Goal: Task Accomplishment & Management: Use online tool/utility

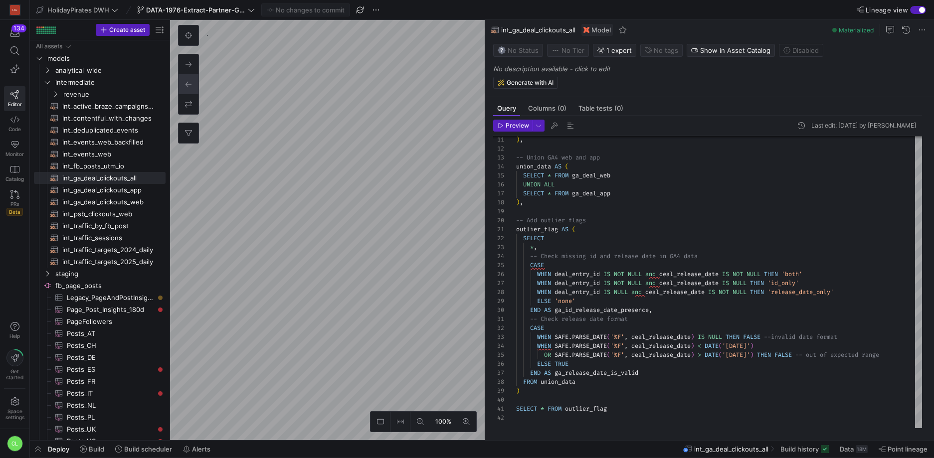
scroll to position [90, 0]
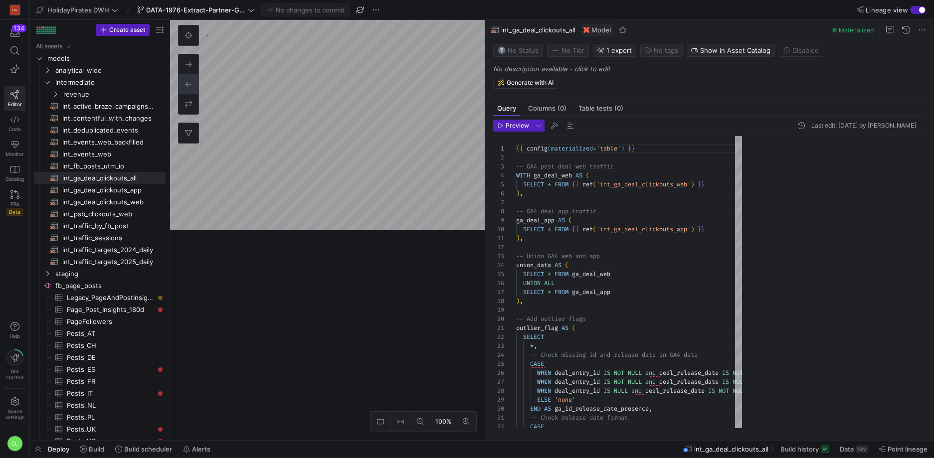
scroll to position [90, 0]
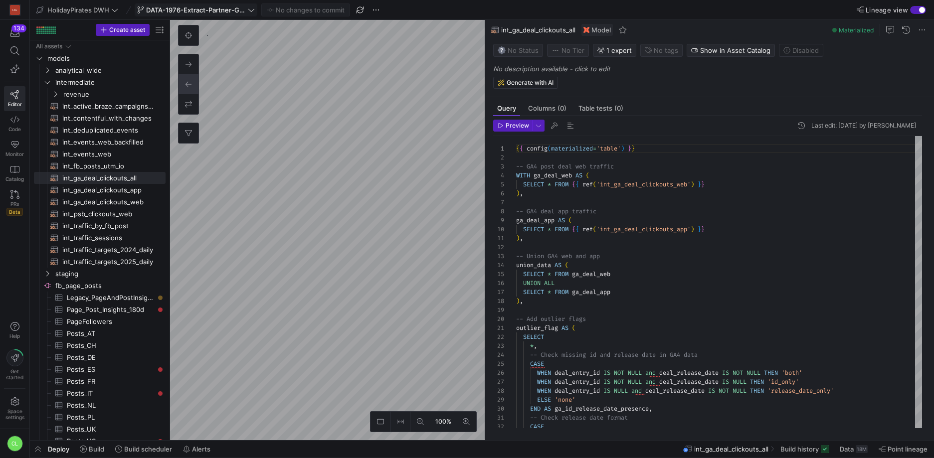
click at [248, 7] on icon at bounding box center [251, 9] width 7 height 7
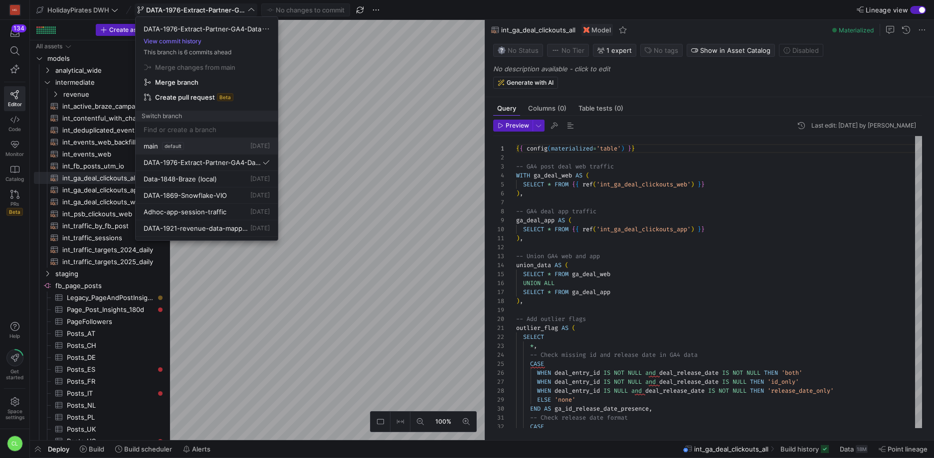
click at [198, 147] on div "main default 24 Sept 2025" at bounding box center [207, 146] width 126 height 8
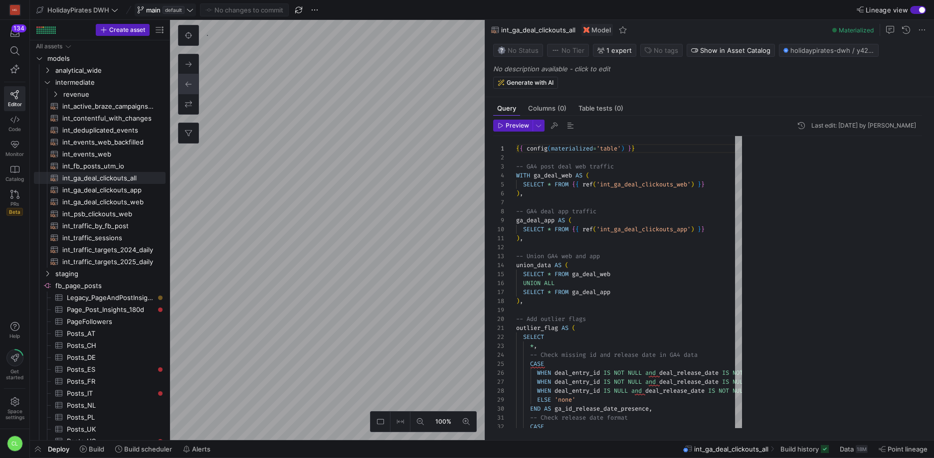
scroll to position [90, 0]
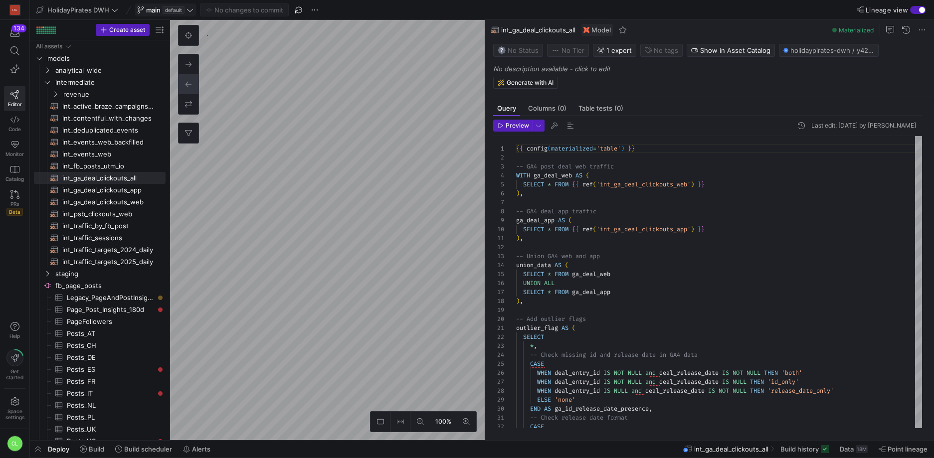
click at [254, 449] on div "Deploy Build Build scheduler Alerts int_ga_deal_clickouts_all Build history Dat…" at bounding box center [482, 449] width 904 height 17
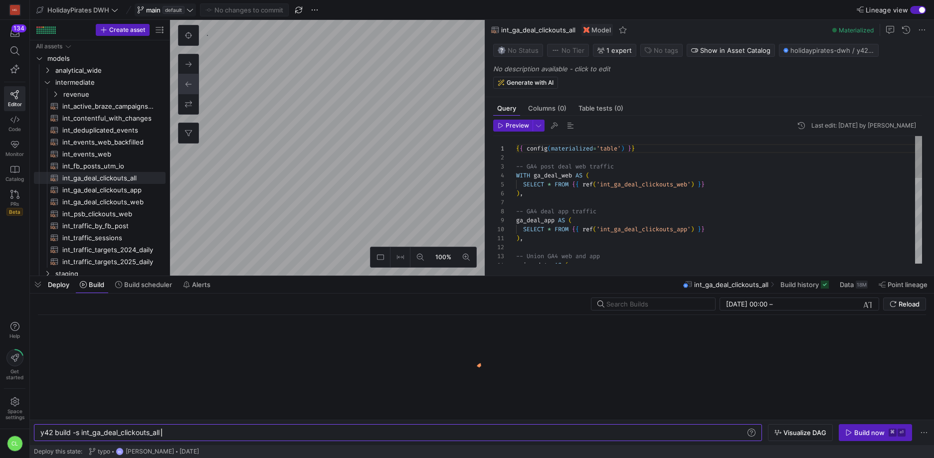
scroll to position [0, 121]
click at [356, 274] on div at bounding box center [482, 276] width 904 height 4
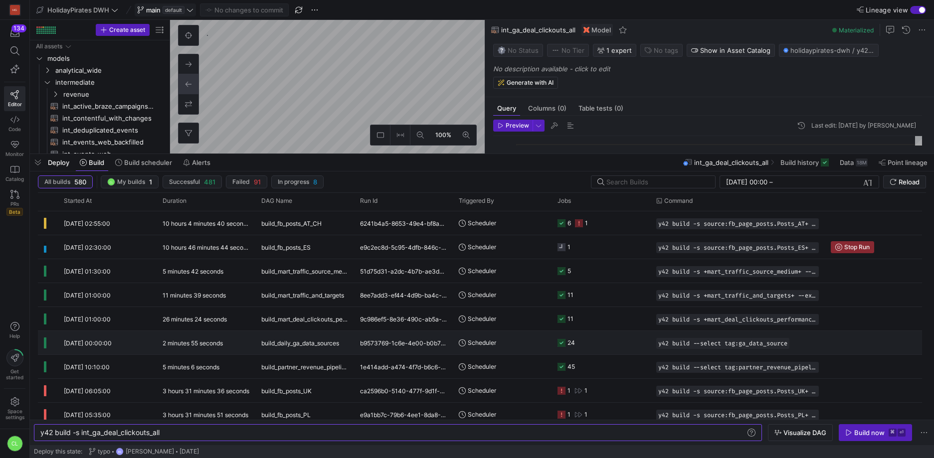
scroll to position [224, 0]
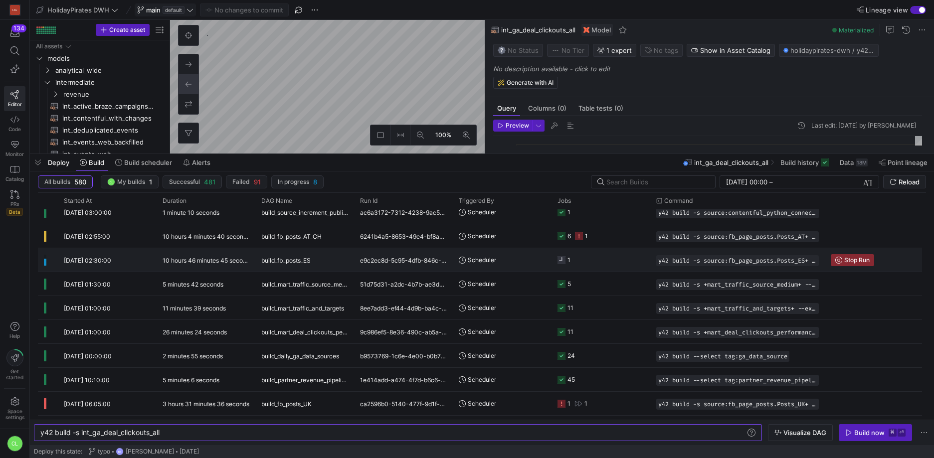
click at [510, 261] on y42-orchestration-triggered-by "Scheduler" at bounding box center [502, 260] width 87 height 22
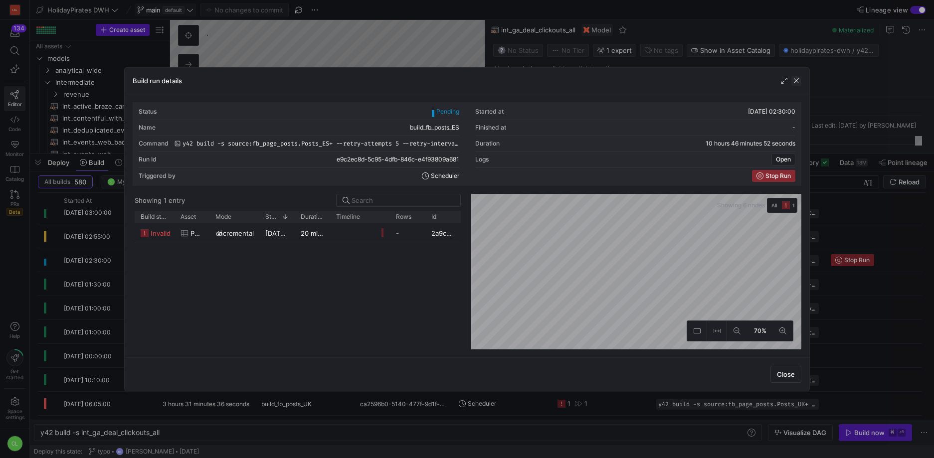
click at [794, 79] on span "button" at bounding box center [796, 81] width 10 height 10
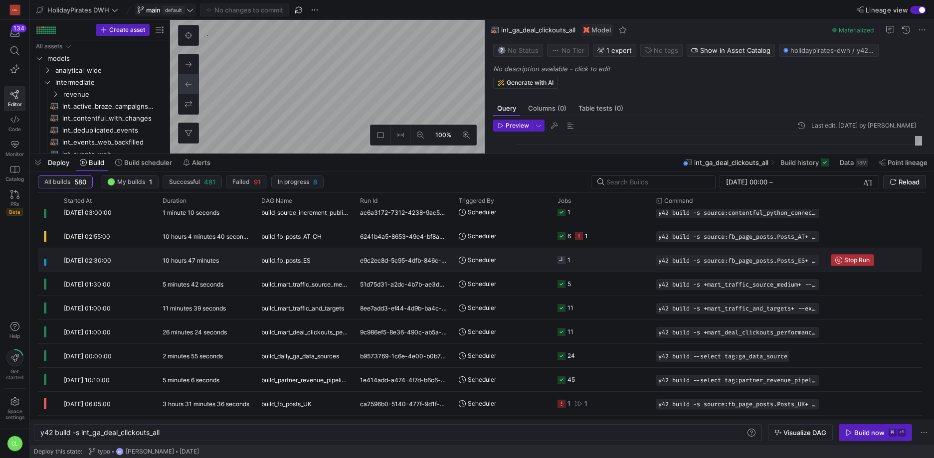
click at [844, 260] on span "Stop Run" at bounding box center [856, 260] width 25 height 7
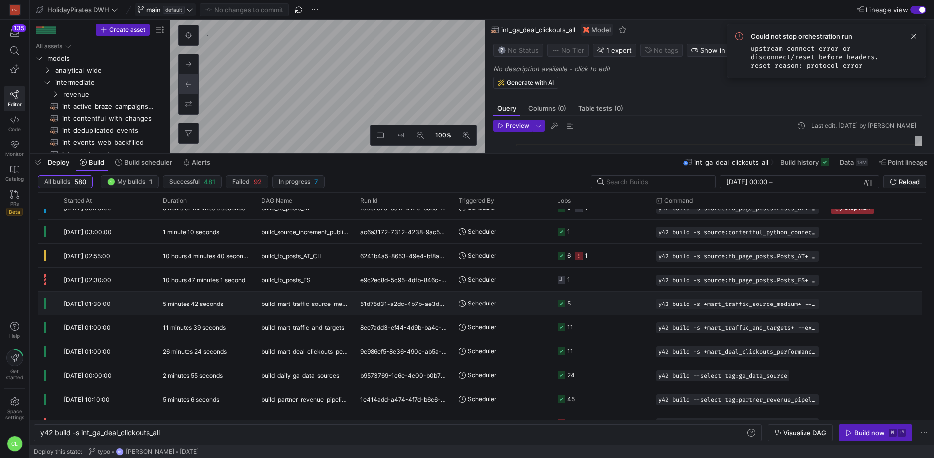
scroll to position [0, 0]
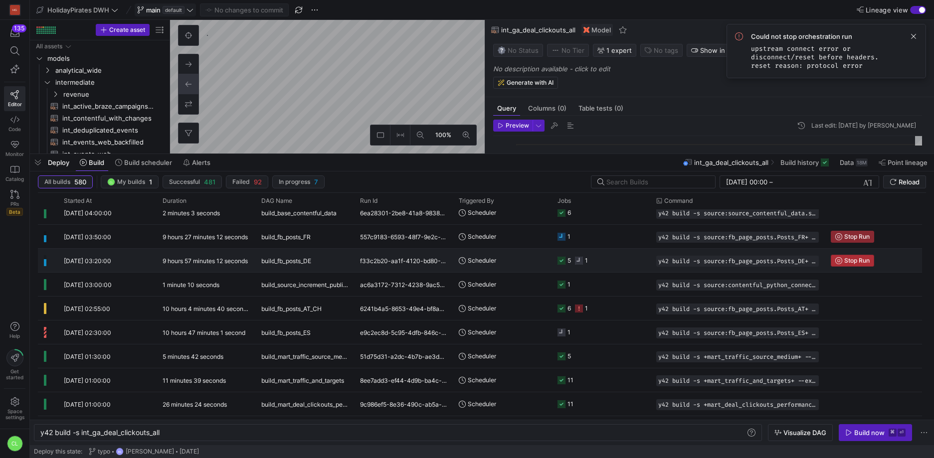
click at [854, 262] on span "Stop Run" at bounding box center [856, 260] width 25 height 7
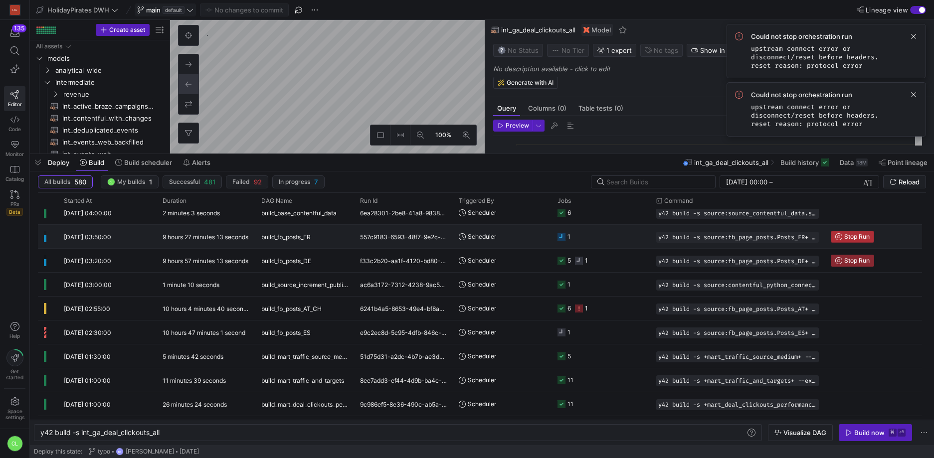
click at [860, 240] on span "Press SPACE to select this row." at bounding box center [852, 236] width 42 height 11
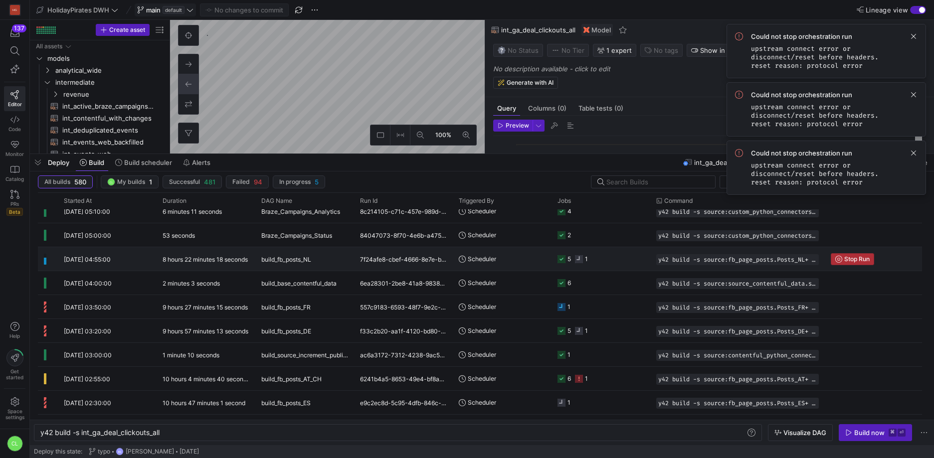
click at [846, 257] on span "Stop Run" at bounding box center [856, 259] width 25 height 7
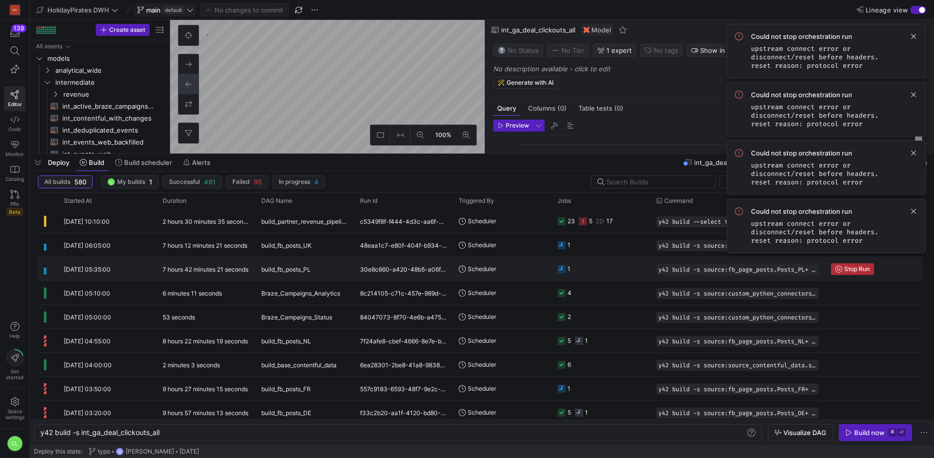
click at [858, 270] on span "Stop Run" at bounding box center [856, 269] width 25 height 7
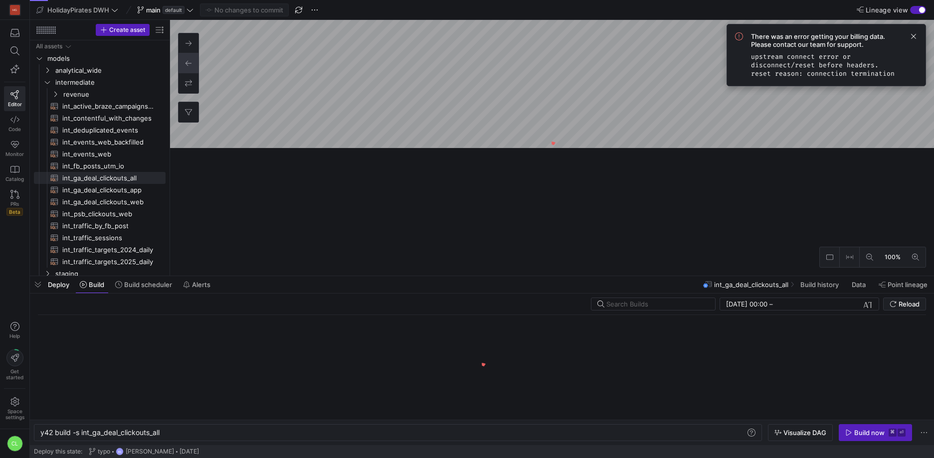
scroll to position [0, 121]
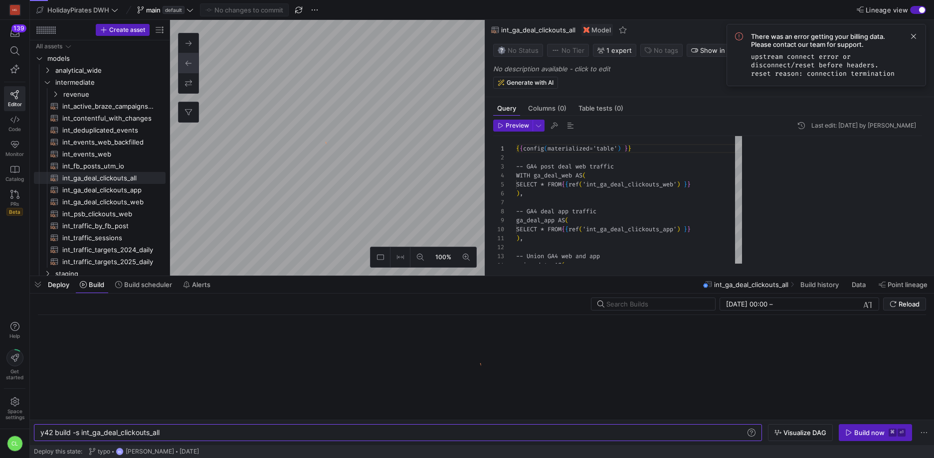
scroll to position [90, 0]
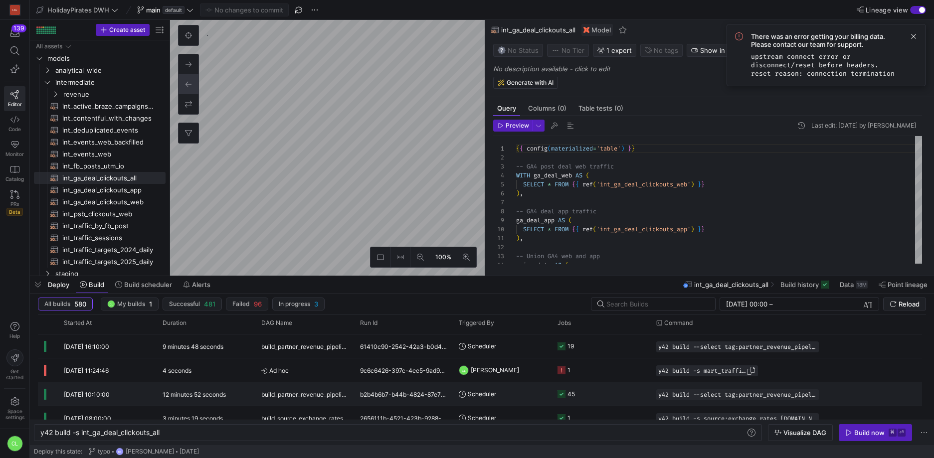
scroll to position [835, 0]
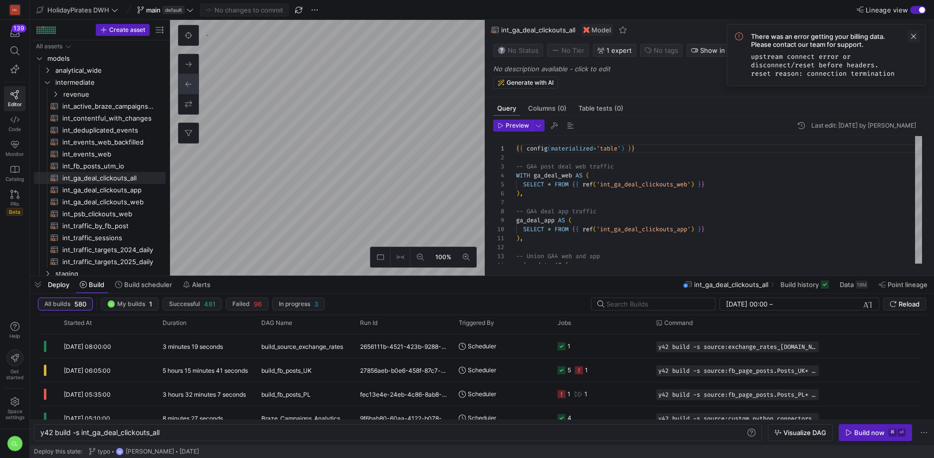
click at [913, 34] on span at bounding box center [913, 36] width 12 height 12
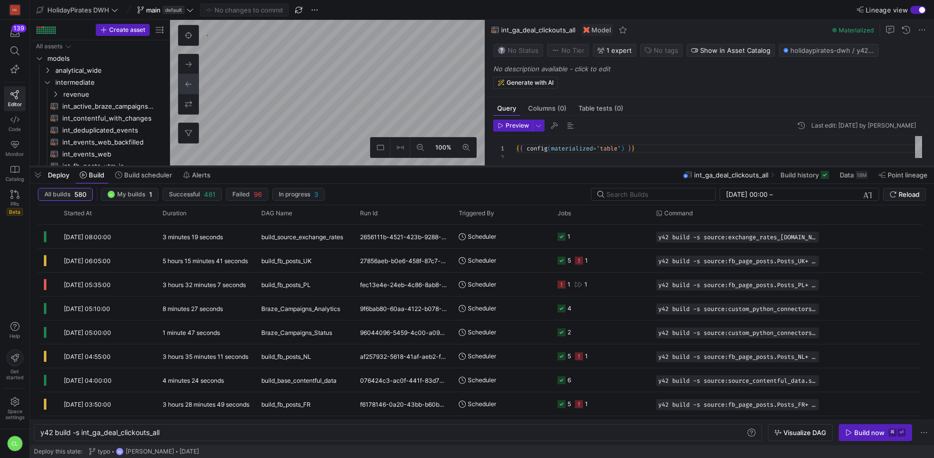
drag, startPoint x: 626, startPoint y: 277, endPoint x: 636, endPoint y: 167, distance: 110.1
click at [636, 167] on div at bounding box center [482, 167] width 904 height 4
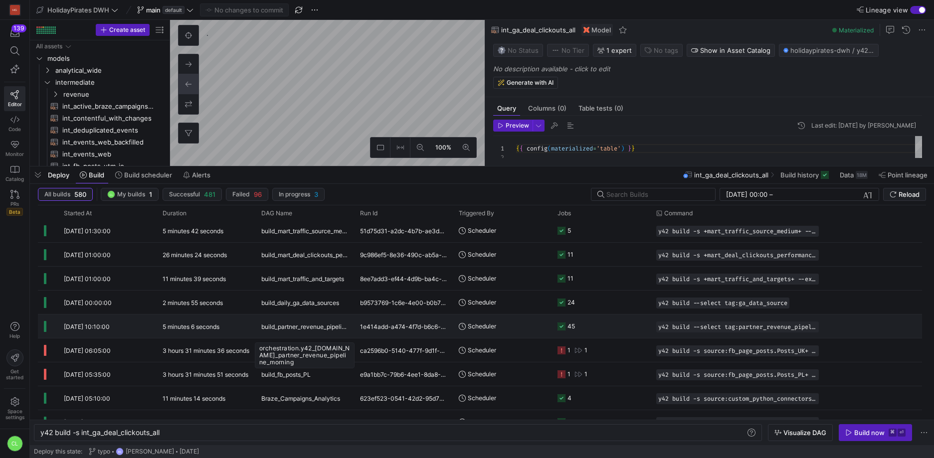
scroll to position [0, 0]
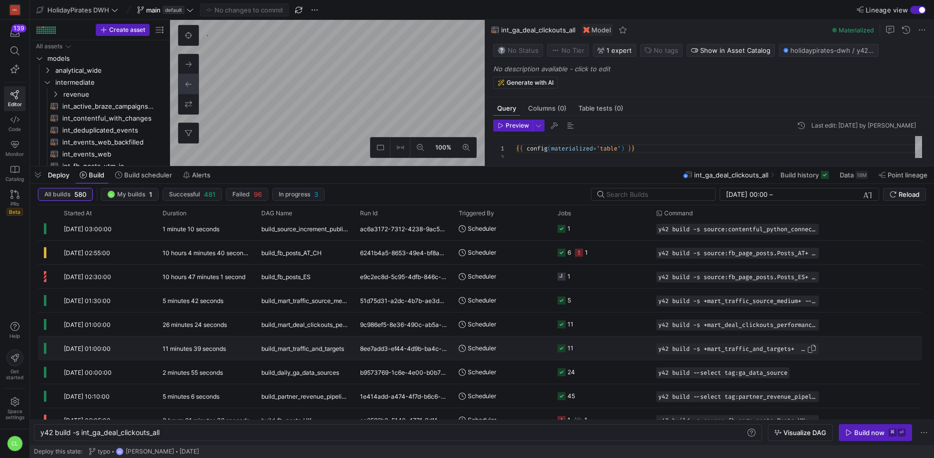
click at [765, 346] on span "y42 build -s +mart_traffic_and_targets+ --exclude tag:ga_data_source" at bounding box center [732, 349] width 149 height 7
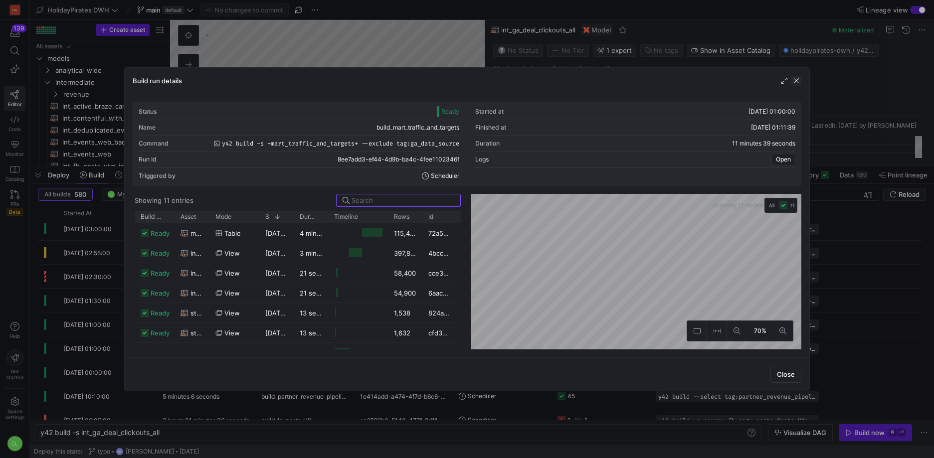
click at [798, 77] on span "button" at bounding box center [796, 81] width 10 height 10
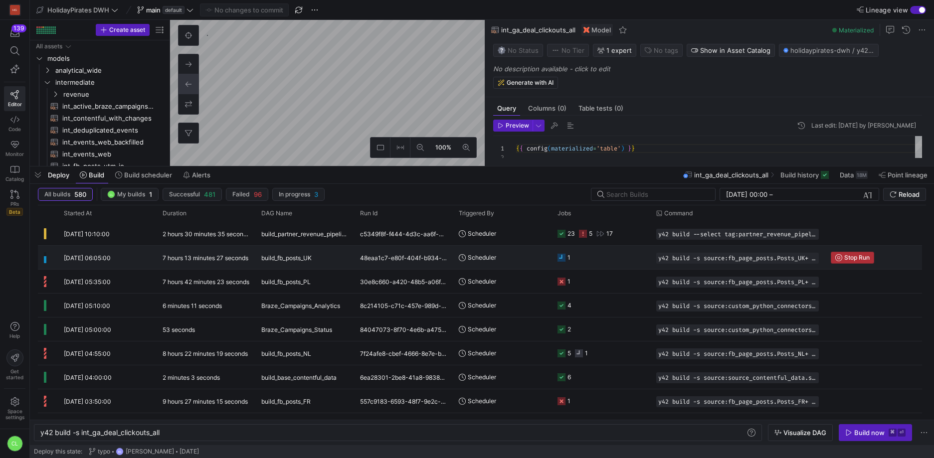
click at [846, 255] on span "Stop Run" at bounding box center [856, 257] width 25 height 7
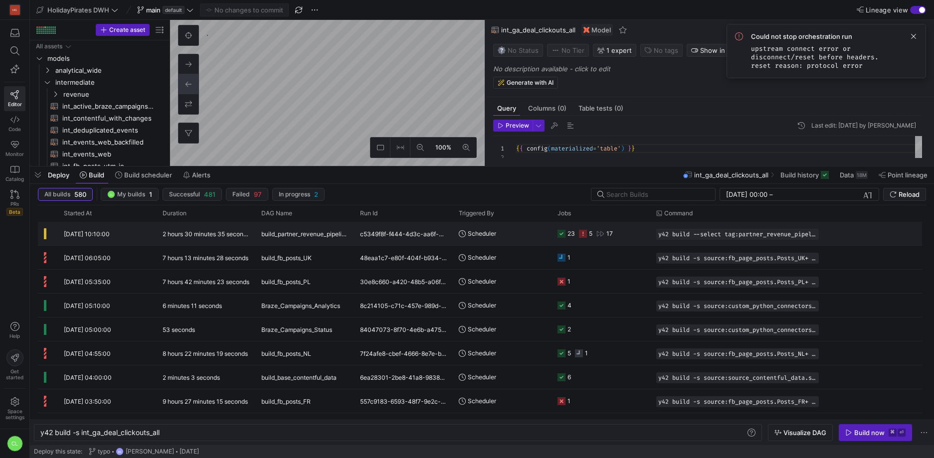
click at [358, 243] on div "c5349f8f-f444-4d3c-aa6f-3f7113eadc25" at bounding box center [403, 233] width 99 height 23
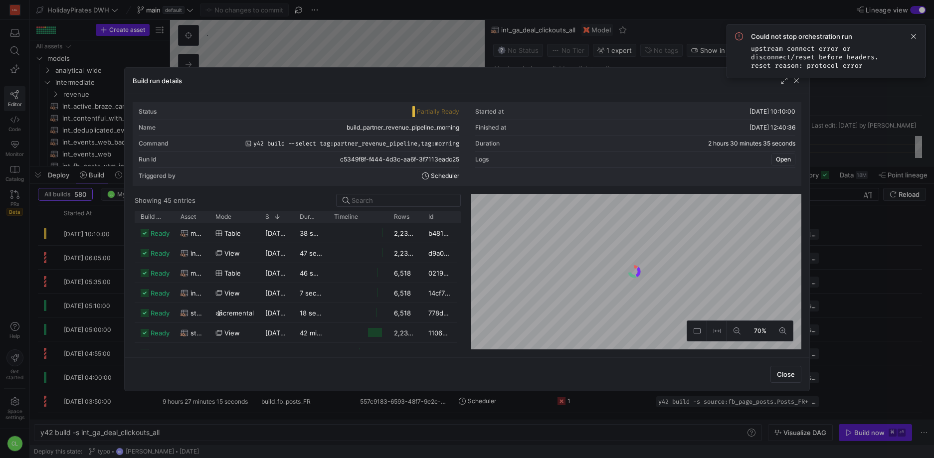
click at [783, 158] on span "Open" at bounding box center [783, 159] width 15 height 7
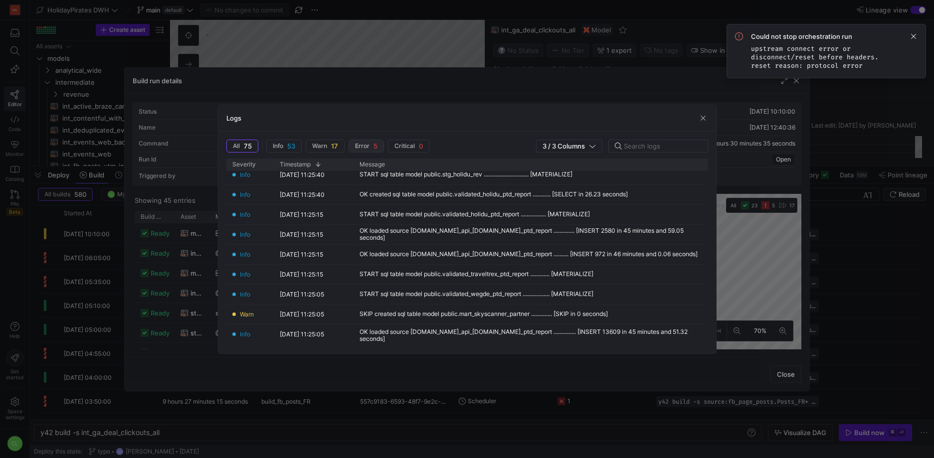
click at [368, 143] on span "Error" at bounding box center [362, 146] width 14 height 7
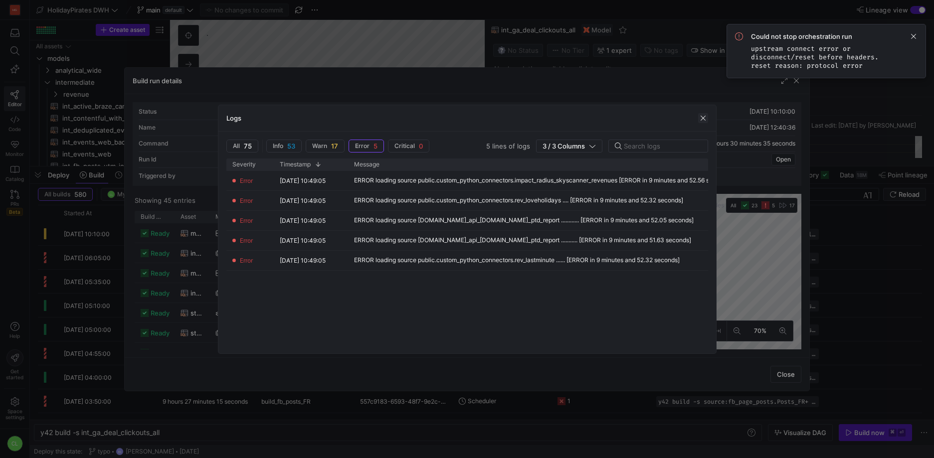
click at [698, 120] on span "button" at bounding box center [703, 118] width 10 height 10
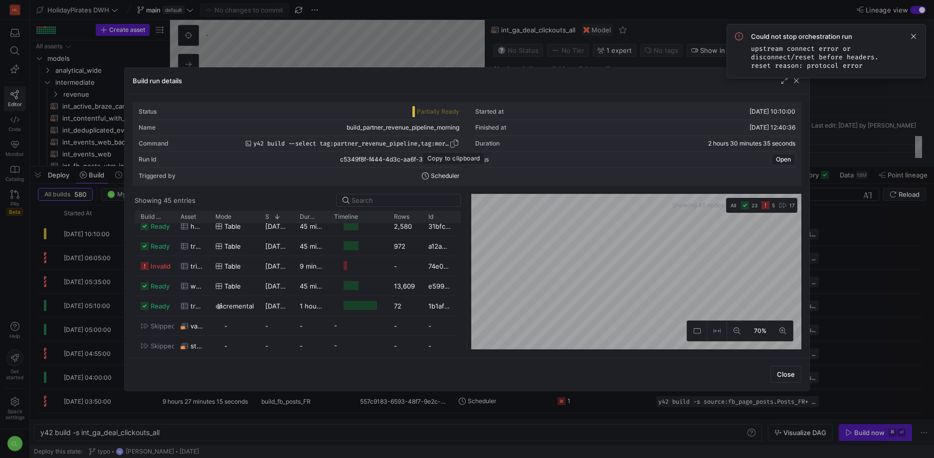
click at [451, 143] on span "button" at bounding box center [454, 144] width 10 height 10
click at [668, 91] on div "Build run details" at bounding box center [467, 81] width 685 height 26
click at [796, 81] on span "button" at bounding box center [796, 81] width 10 height 10
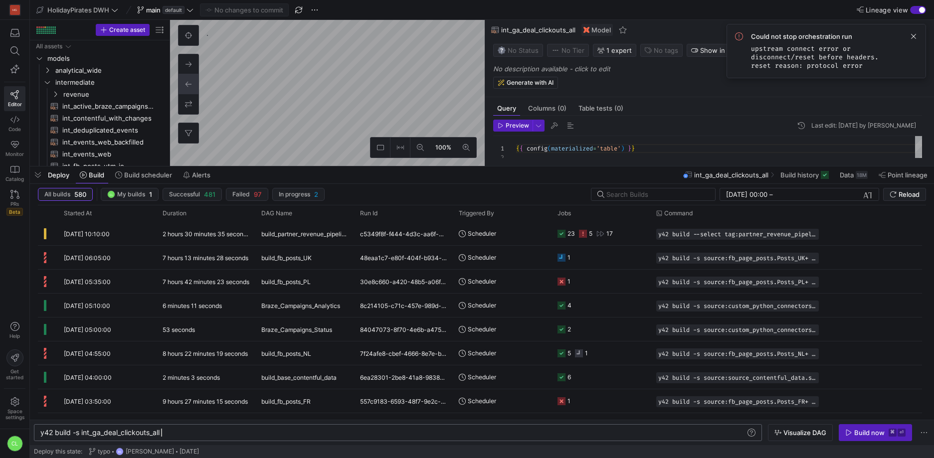
click at [291, 431] on div "y42 build -s int_ga_deal_clickouts_all" at bounding box center [392, 433] width 705 height 8
type textarea "y42 build --select tag:partner_revenue_pipeline,tag:morning"
click at [780, 429] on icon "button" at bounding box center [777, 432] width 7 height 7
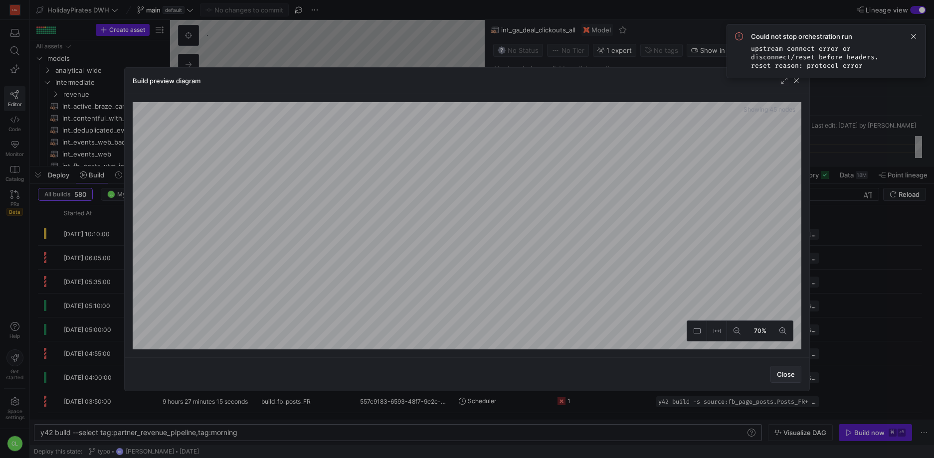
click at [787, 375] on span "Close" at bounding box center [786, 374] width 18 height 8
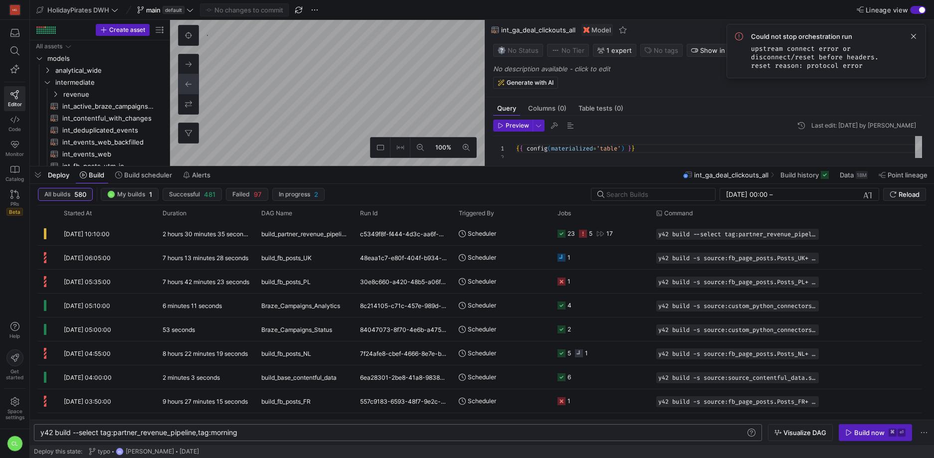
click at [404, 175] on div "Deploy Build Build scheduler Alerts int_ga_deal_clickouts_all Build history Dat…" at bounding box center [482, 175] width 904 height 17
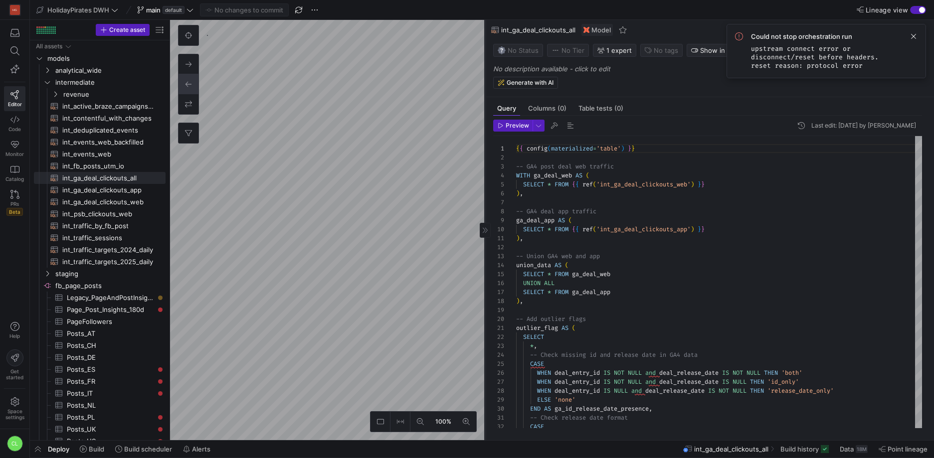
click at [483, 228] on icon at bounding box center [485, 230] width 6 height 6
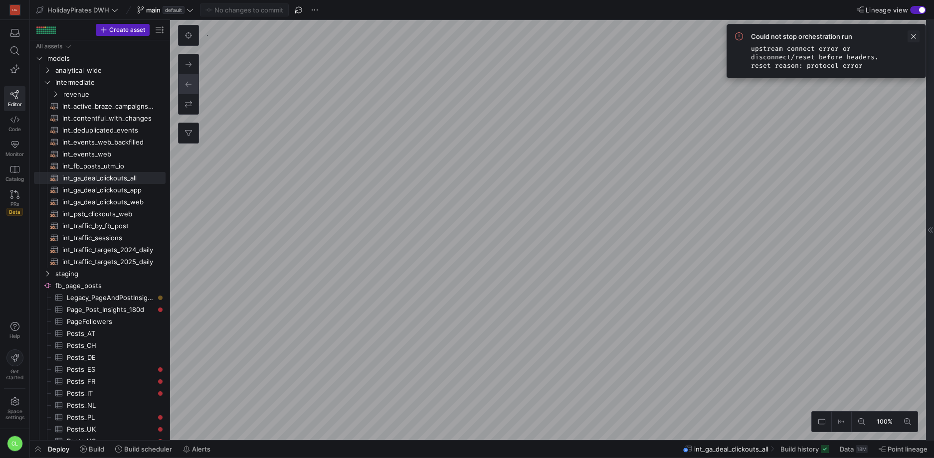
click at [912, 34] on span at bounding box center [913, 36] width 12 height 12
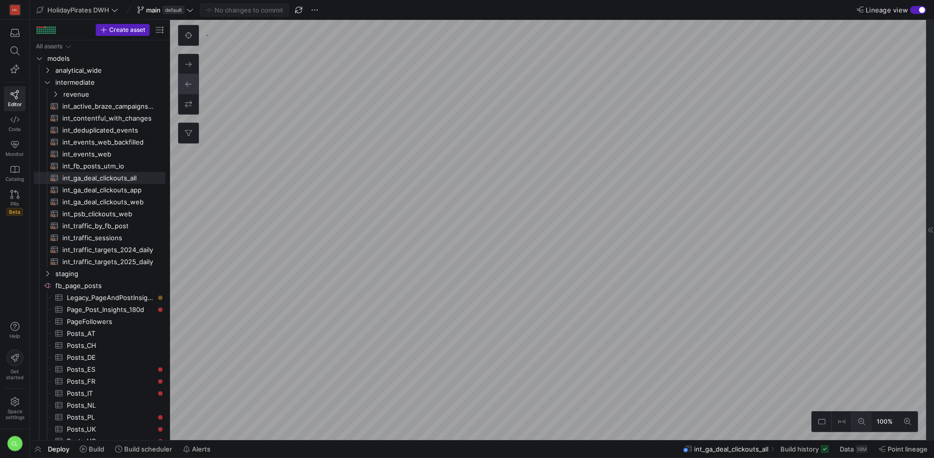
click at [861, 426] on button at bounding box center [862, 422] width 20 height 20
click at [734, 452] on as-split "HolidayPirates DWH main default No changes to commit Lineage view Create asset …" at bounding box center [482, 229] width 904 height 458
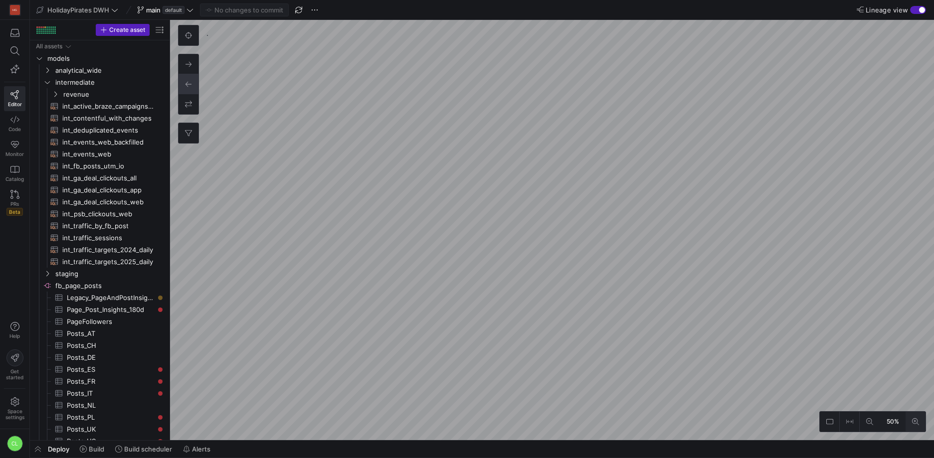
click at [914, 418] on icon at bounding box center [915, 421] width 7 height 7
click at [93, 455] on span at bounding box center [92, 449] width 32 height 16
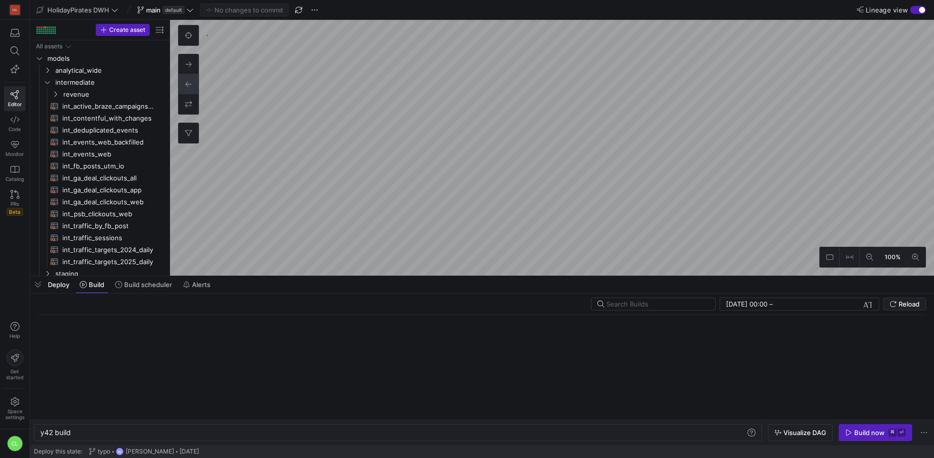
scroll to position [0, 30]
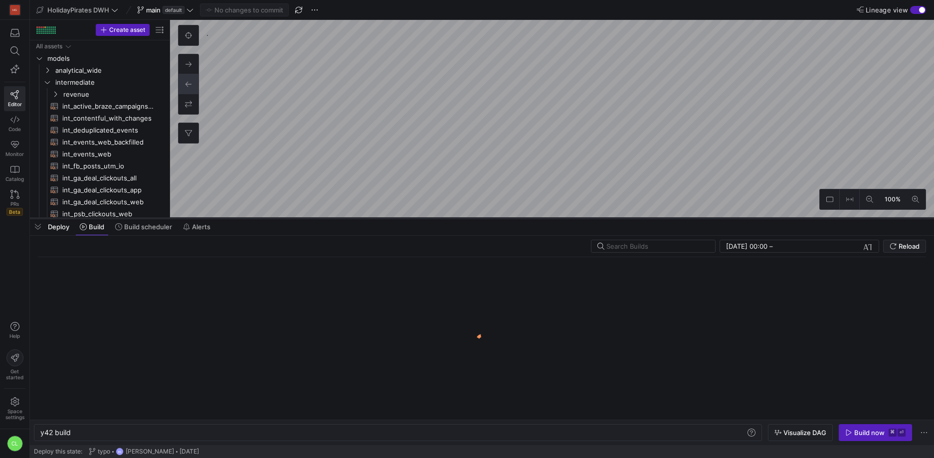
drag, startPoint x: 467, startPoint y: 277, endPoint x: 493, endPoint y: 164, distance: 115.6
click at [493, 216] on div at bounding box center [482, 218] width 904 height 4
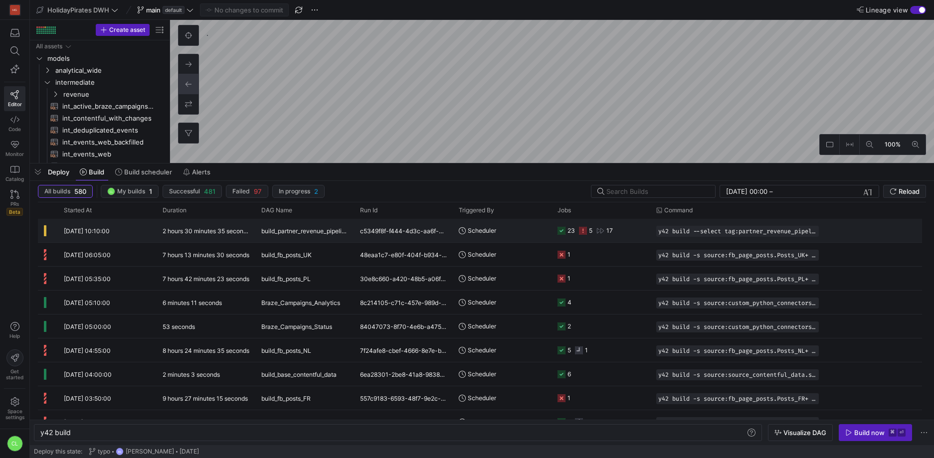
click at [627, 232] on y42-job-status-cell-renderer "23 5 17" at bounding box center [600, 230] width 87 height 22
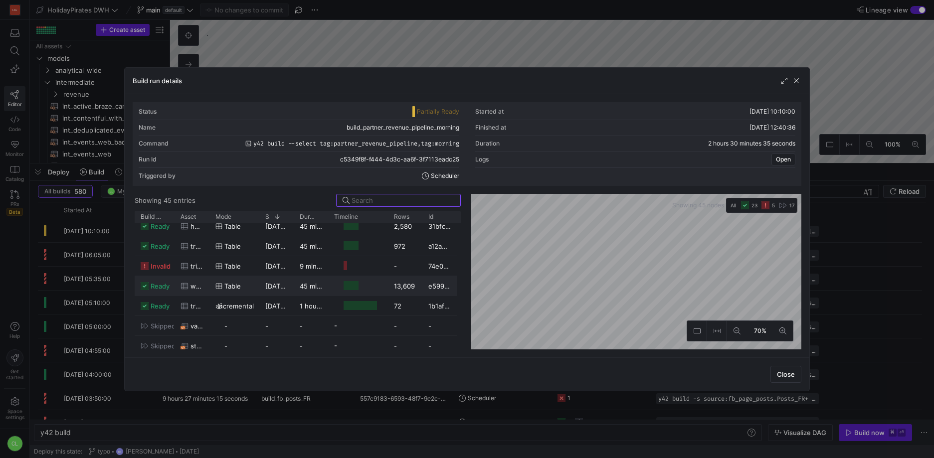
scroll to position [446, 0]
click at [795, 83] on span "button" at bounding box center [796, 81] width 10 height 10
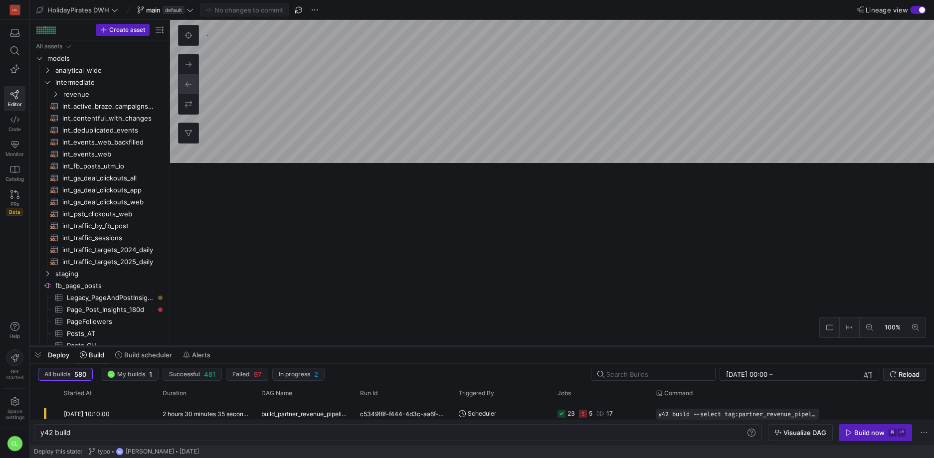
drag, startPoint x: 541, startPoint y: 164, endPoint x: 541, endPoint y: 354, distance: 190.5
click at [541, 349] on div at bounding box center [482, 347] width 904 height 4
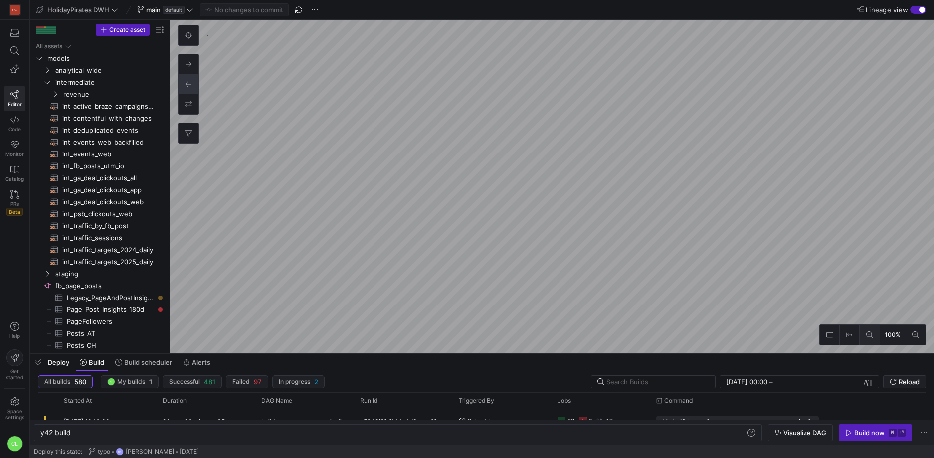
click at [871, 332] on icon at bounding box center [869, 335] width 7 height 7
click at [866, 333] on icon at bounding box center [869, 335] width 7 height 7
click at [916, 332] on icon at bounding box center [915, 335] width 7 height 7
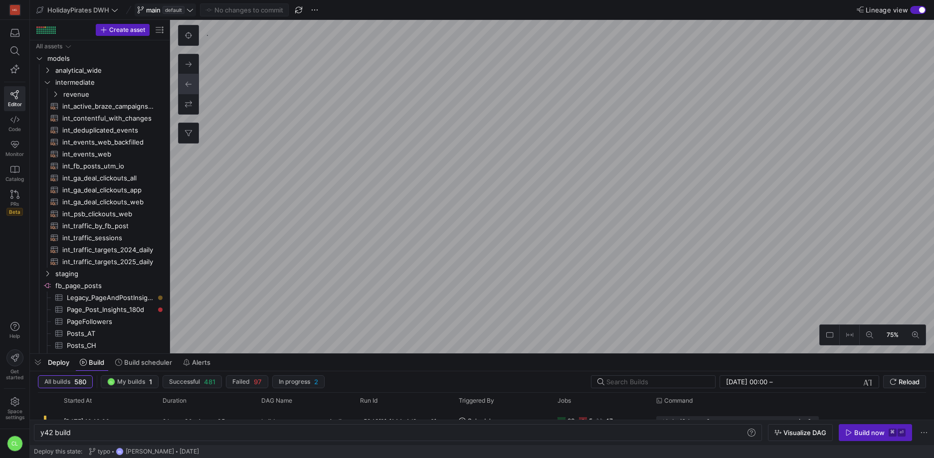
click at [190, 7] on icon at bounding box center [189, 9] width 7 height 7
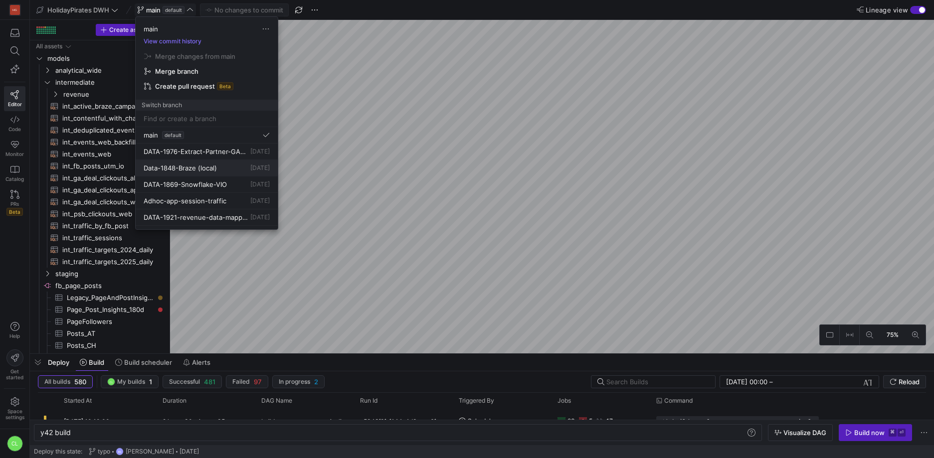
scroll to position [29, 0]
click at [430, 229] on div at bounding box center [467, 229] width 934 height 458
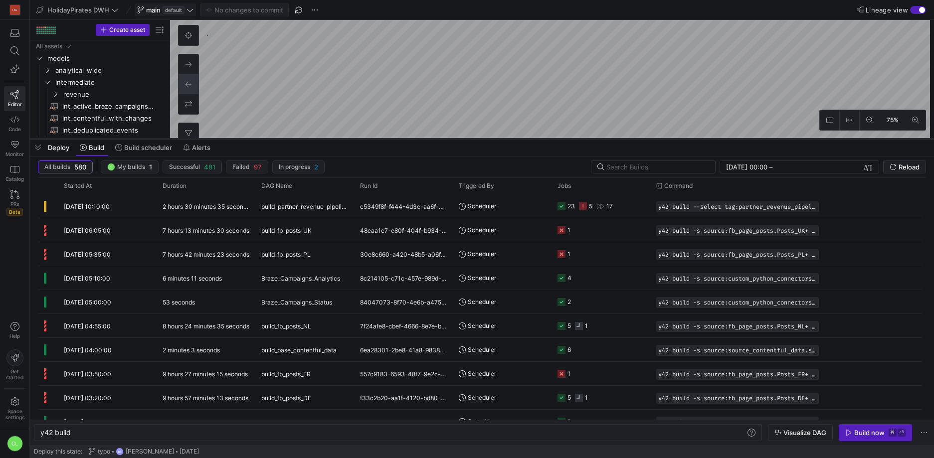
drag, startPoint x: 306, startPoint y: 352, endPoint x: 353, endPoint y: 137, distance: 220.3
click at [353, 137] on div at bounding box center [482, 139] width 904 height 4
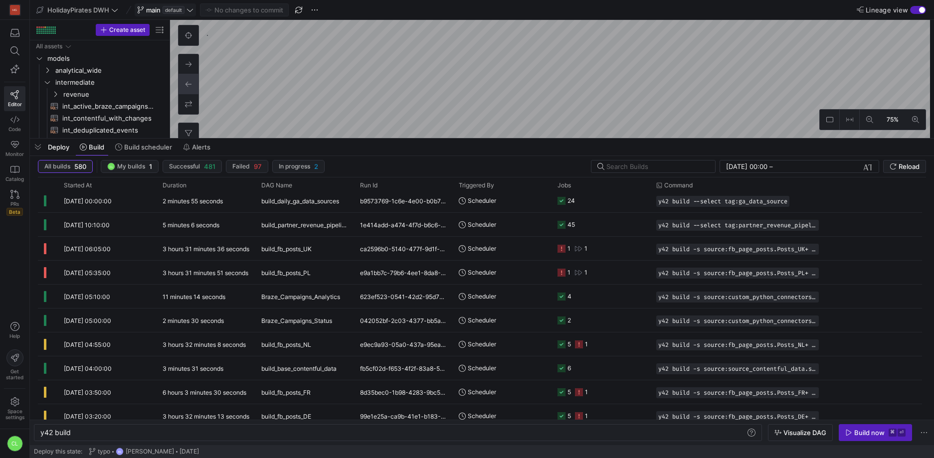
scroll to position [0, 0]
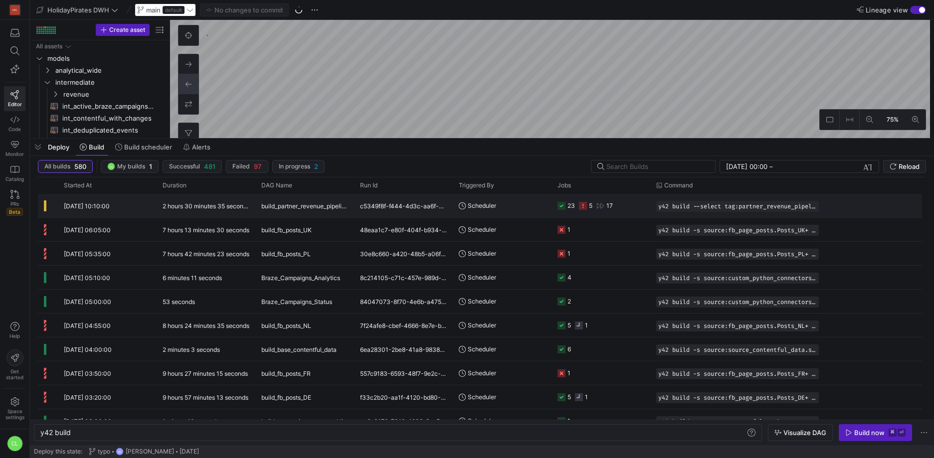
click at [414, 203] on div "c5349f8f-f444-4d3c-aa6f-3f7113eadc25" at bounding box center [403, 205] width 99 height 23
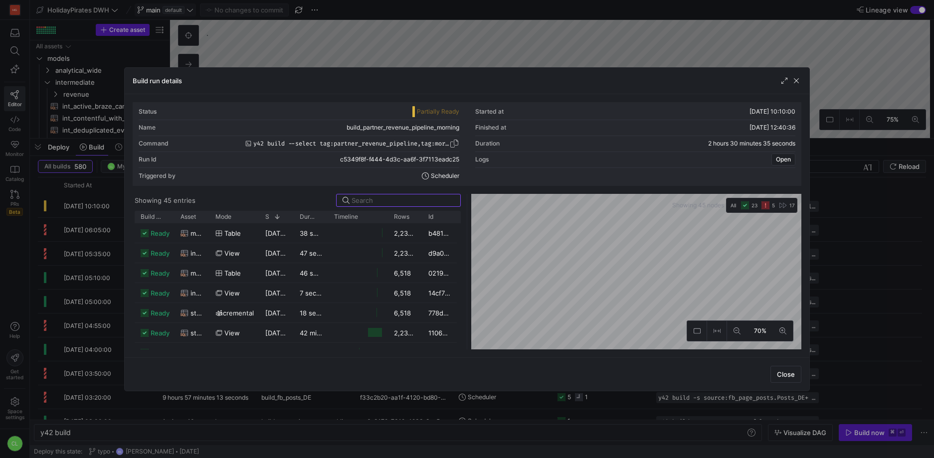
click at [456, 144] on span "button" at bounding box center [454, 144] width 10 height 10
click at [783, 368] on span "button" at bounding box center [786, 374] width 30 height 16
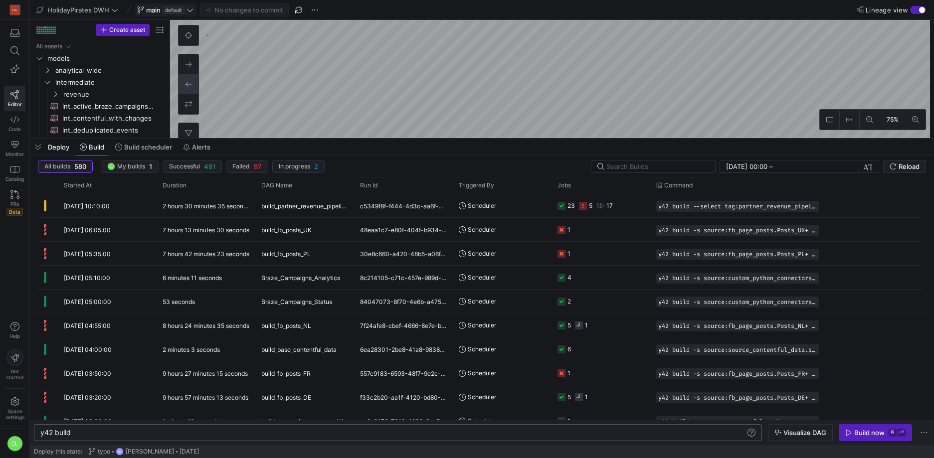
click at [135, 434] on div "y42 build" at bounding box center [392, 433] width 705 height 8
type textarea "y42 build --select tag:partner_revenue_pipeline,tag:morning"
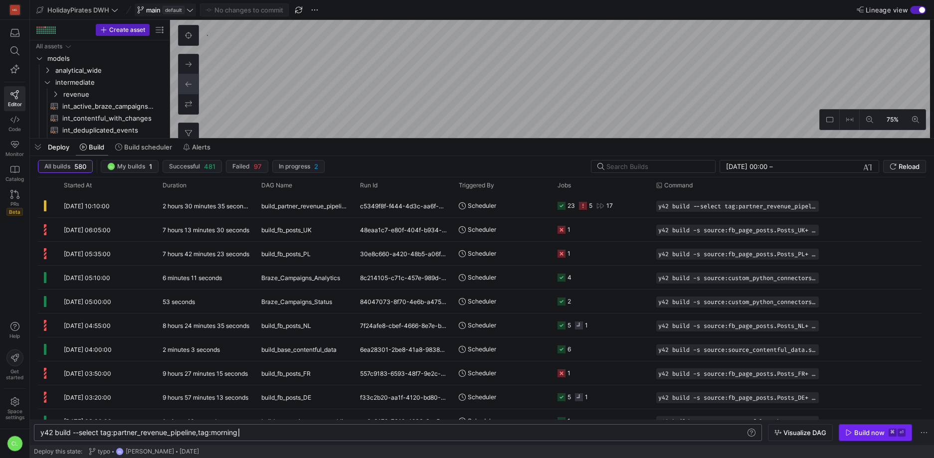
click at [858, 438] on span "button" at bounding box center [875, 433] width 72 height 16
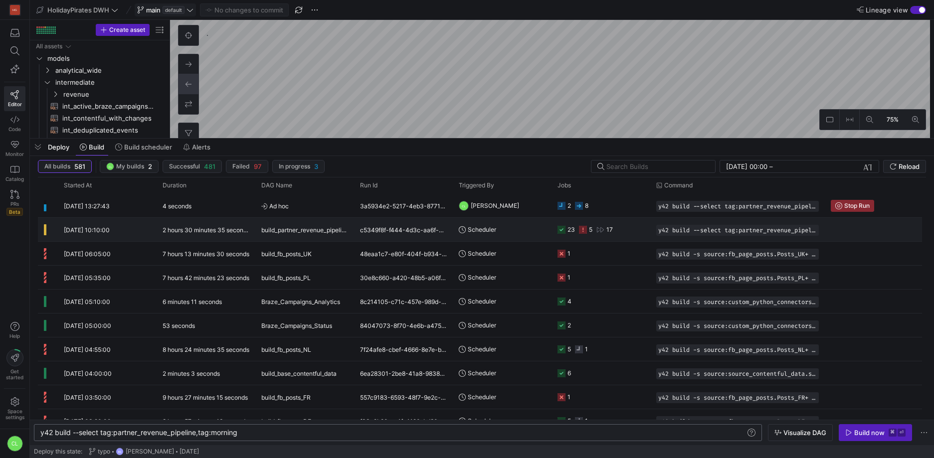
click at [496, 227] on y42-orchestration-triggered-by "Scheduler" at bounding box center [502, 229] width 87 height 22
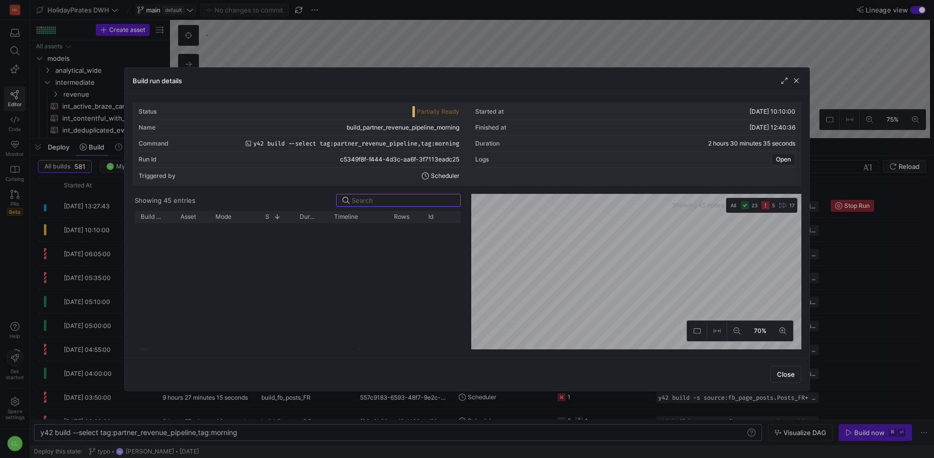
scroll to position [326, 0]
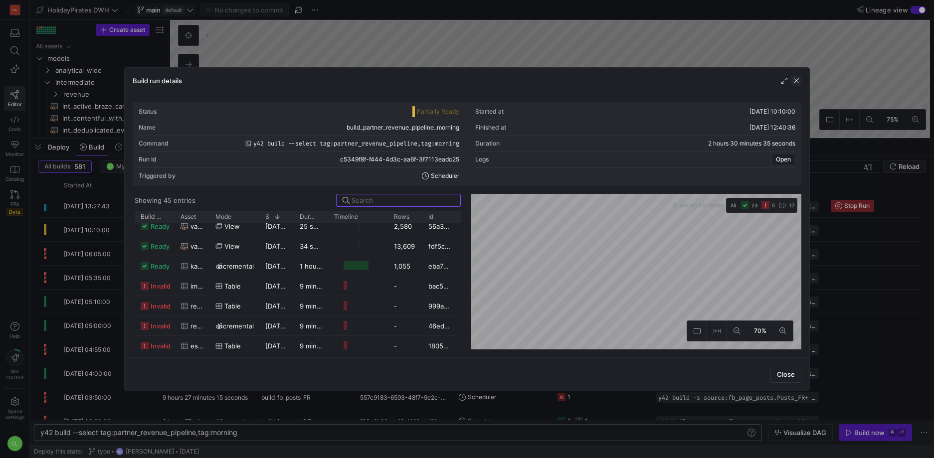
click at [801, 80] on span "button" at bounding box center [796, 81] width 10 height 10
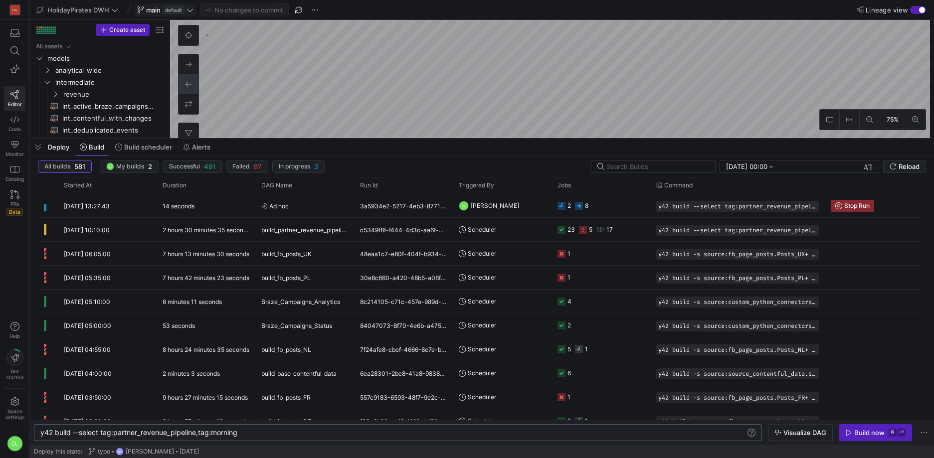
click at [374, 146] on div "Deploy Build Build scheduler Alerts" at bounding box center [482, 147] width 904 height 17
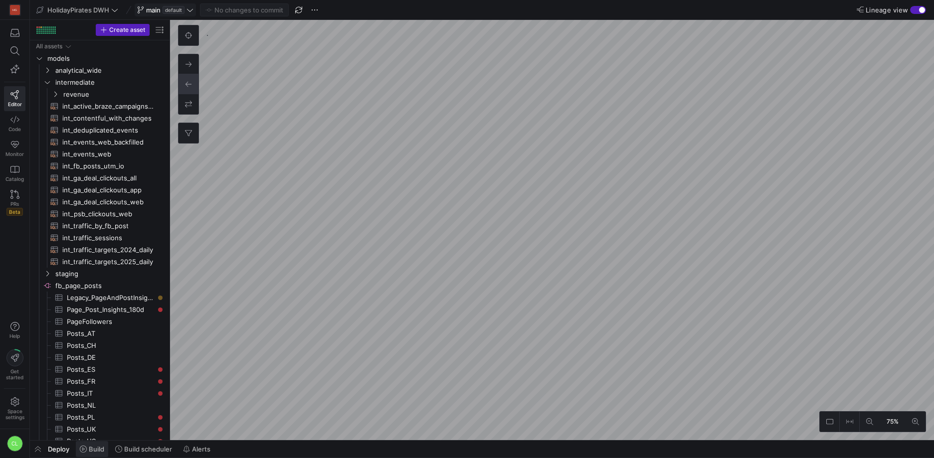
click at [100, 455] on span at bounding box center [92, 449] width 32 height 16
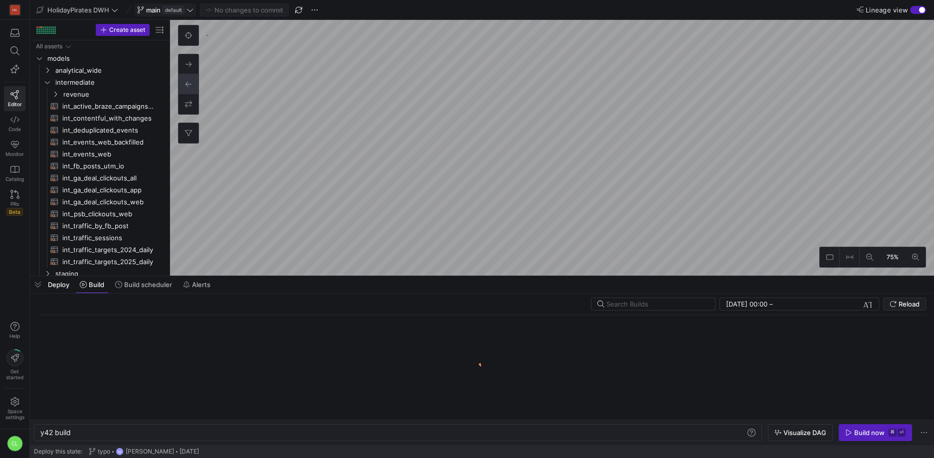
scroll to position [0, 30]
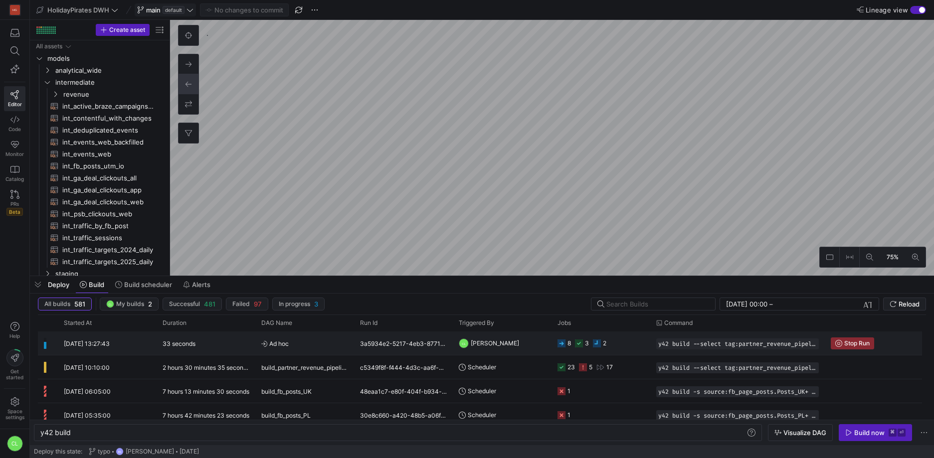
click at [635, 345] on y42-job-status-cell-renderer "8 3 2" at bounding box center [600, 343] width 87 height 22
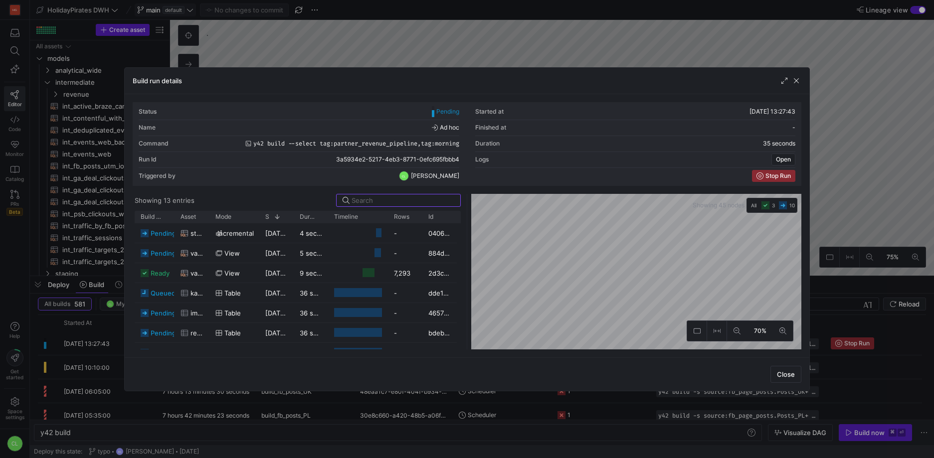
scroll to position [127, 0]
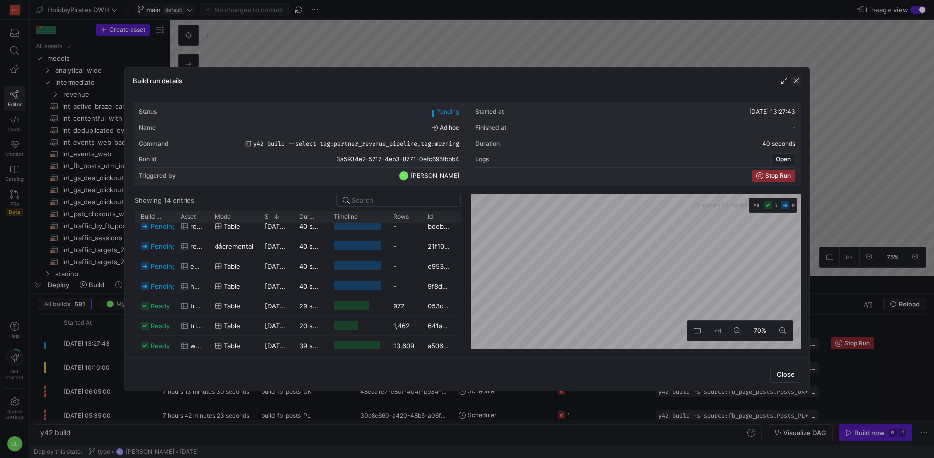
click at [794, 82] on span "button" at bounding box center [796, 81] width 10 height 10
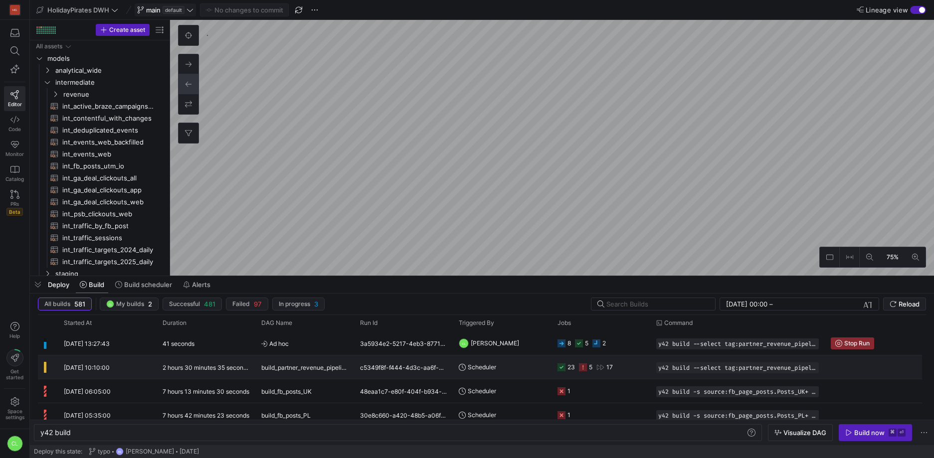
click at [638, 370] on y42-job-status-cell-renderer "23 5 17" at bounding box center [600, 367] width 87 height 22
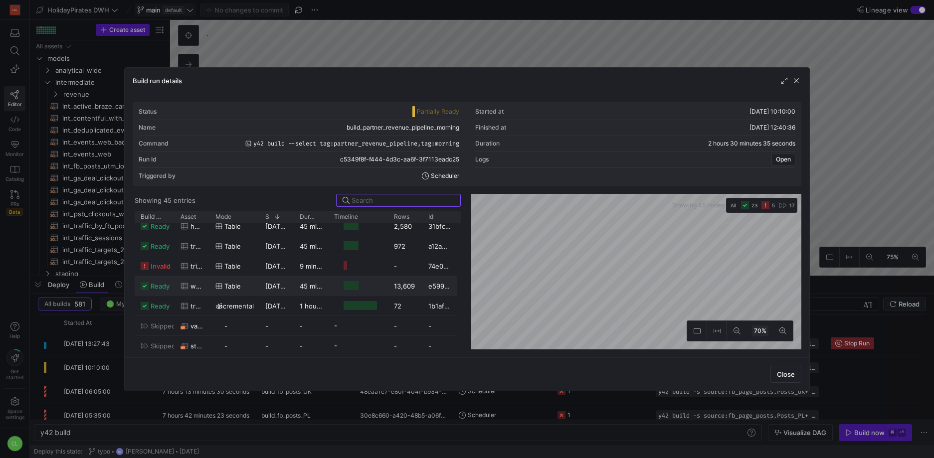
scroll to position [246, 0]
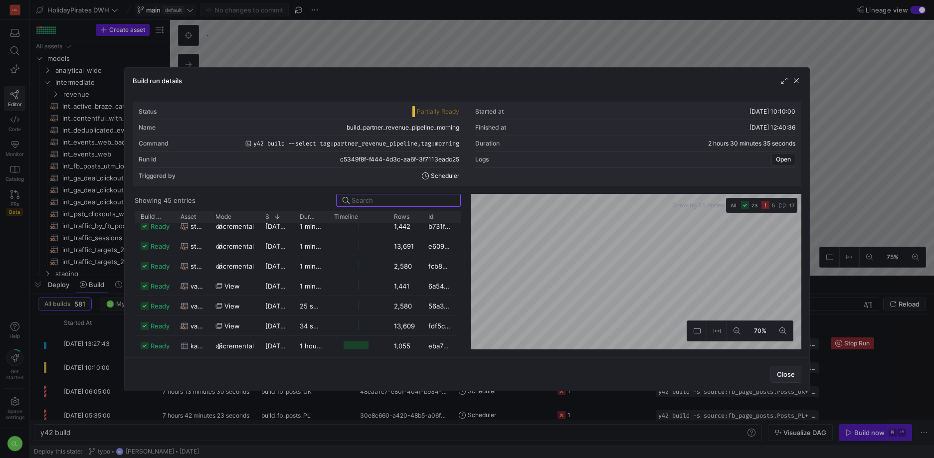
click at [779, 373] on span "Close" at bounding box center [786, 374] width 18 height 8
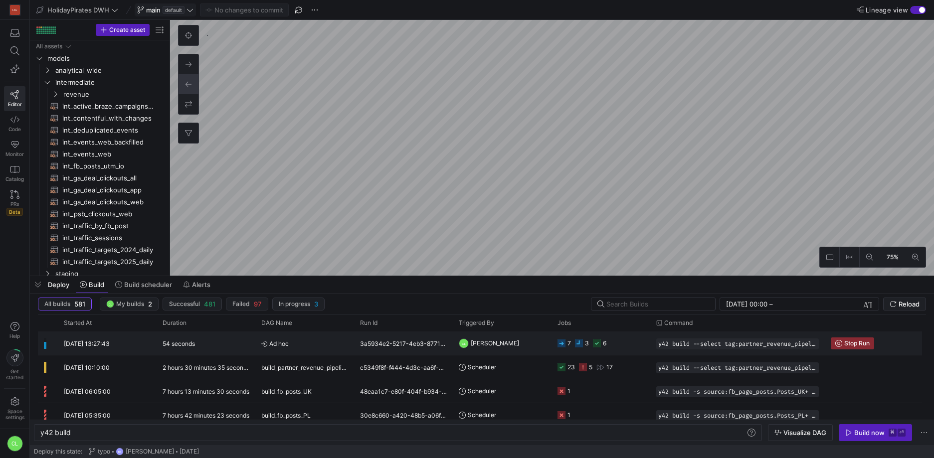
click at [634, 344] on y42-job-status-cell-renderer "7 3 6" at bounding box center [600, 343] width 87 height 22
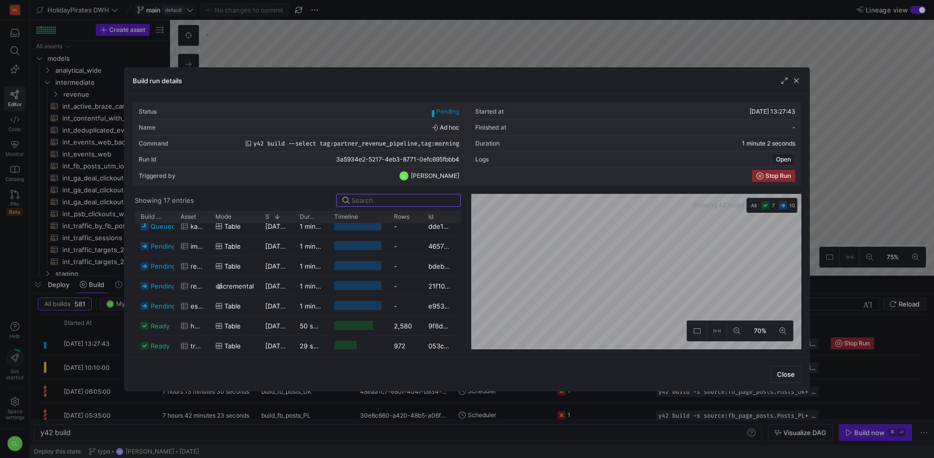
scroll to position [0, 0]
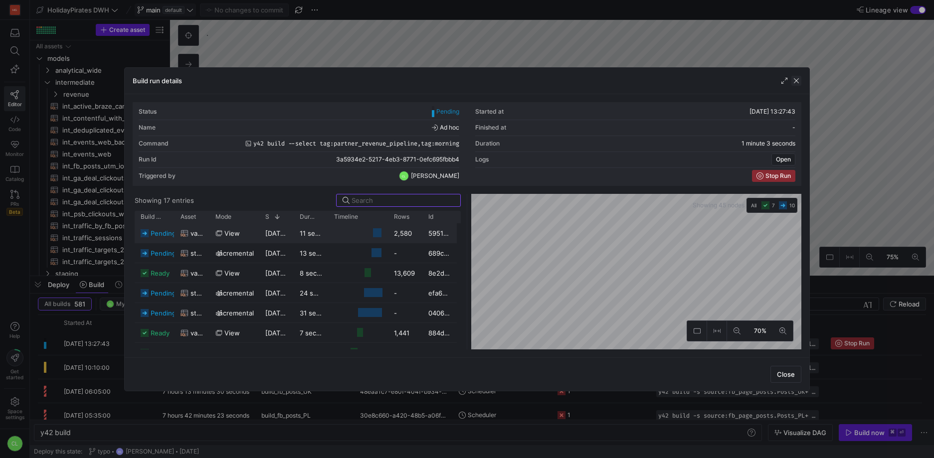
click at [796, 82] on span "button" at bounding box center [796, 81] width 10 height 10
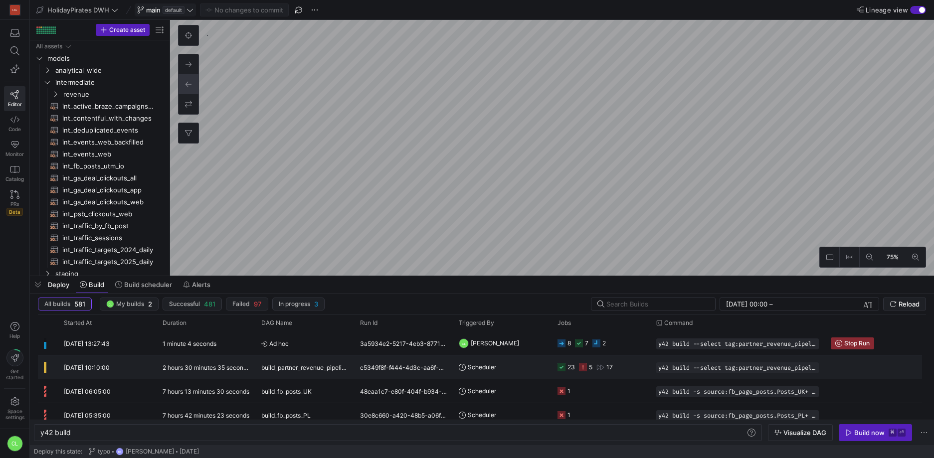
click at [622, 366] on y42-job-status-cell-renderer "23 5 17" at bounding box center [600, 367] width 87 height 22
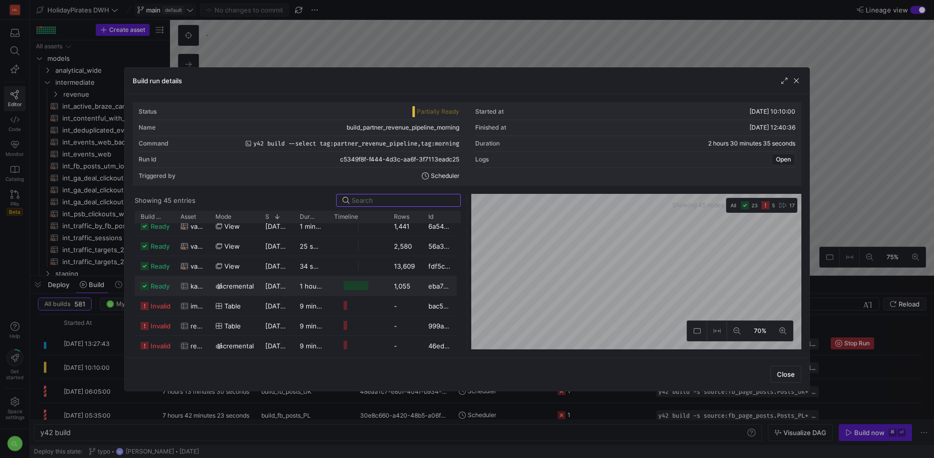
scroll to position [326, 0]
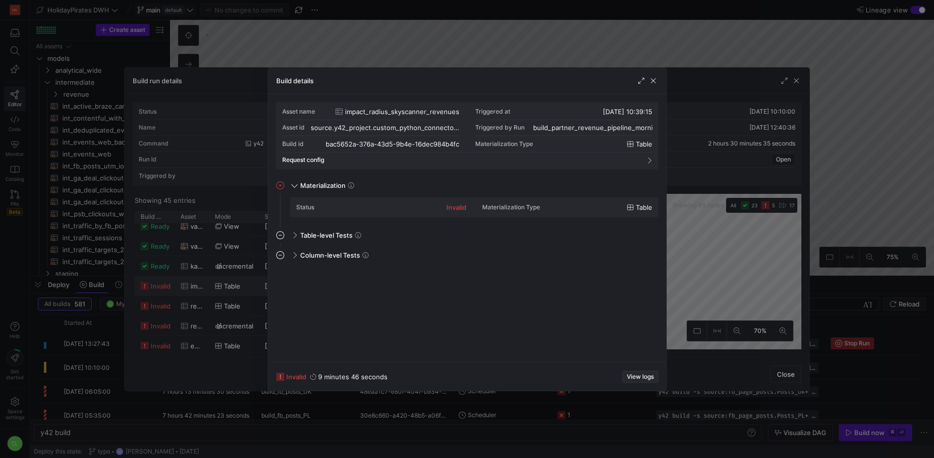
click at [644, 374] on span "View logs" at bounding box center [640, 376] width 27 height 7
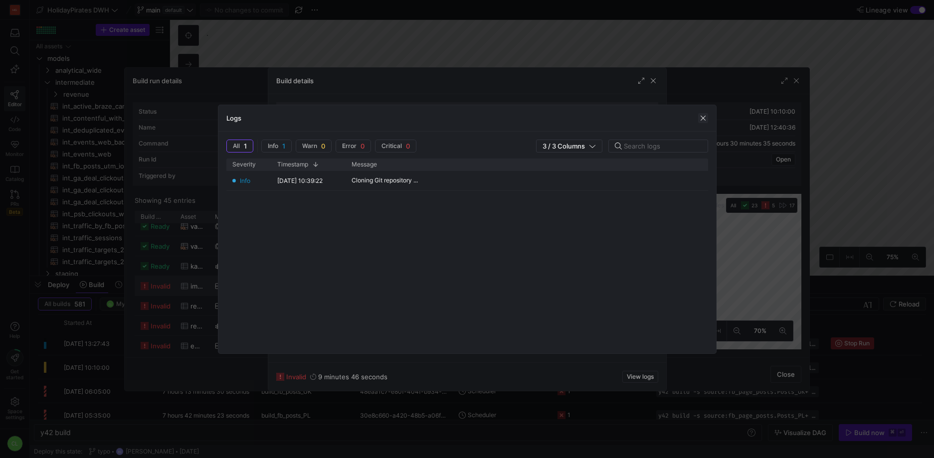
click at [704, 119] on span "button" at bounding box center [703, 118] width 10 height 10
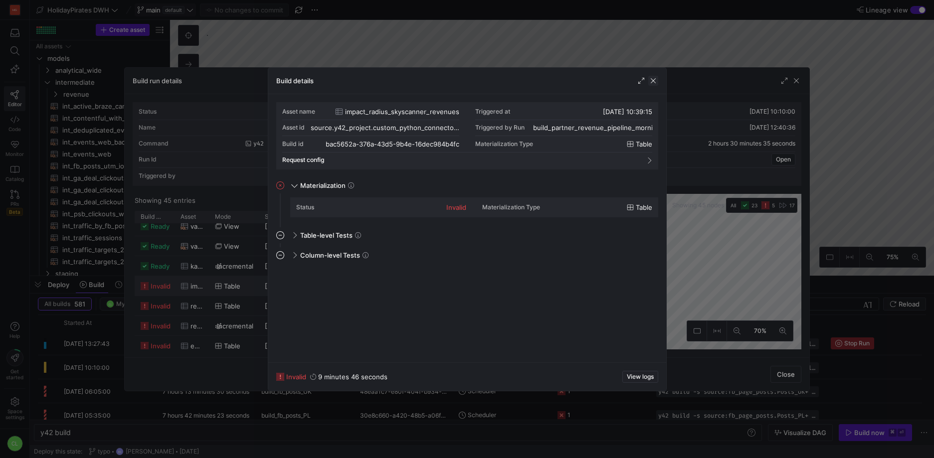
click at [650, 84] on span "button" at bounding box center [653, 81] width 10 height 10
click at [641, 373] on span "View logs" at bounding box center [640, 376] width 27 height 7
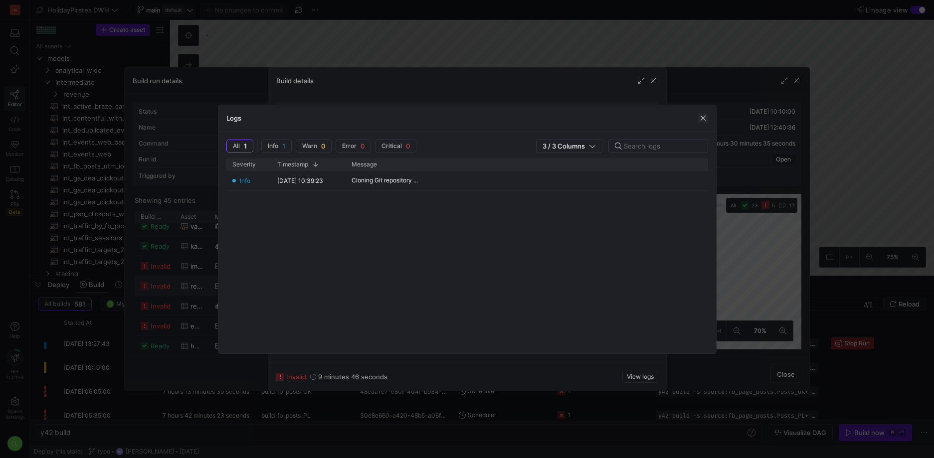
click at [707, 118] on span "button" at bounding box center [703, 118] width 10 height 10
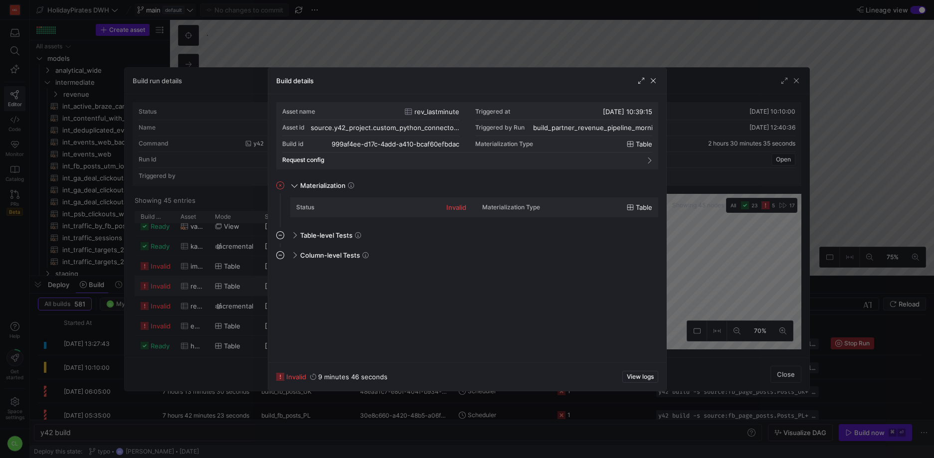
click at [658, 75] on div "Build details" at bounding box center [467, 81] width 398 height 26
click at [675, 84] on div at bounding box center [467, 229] width 934 height 458
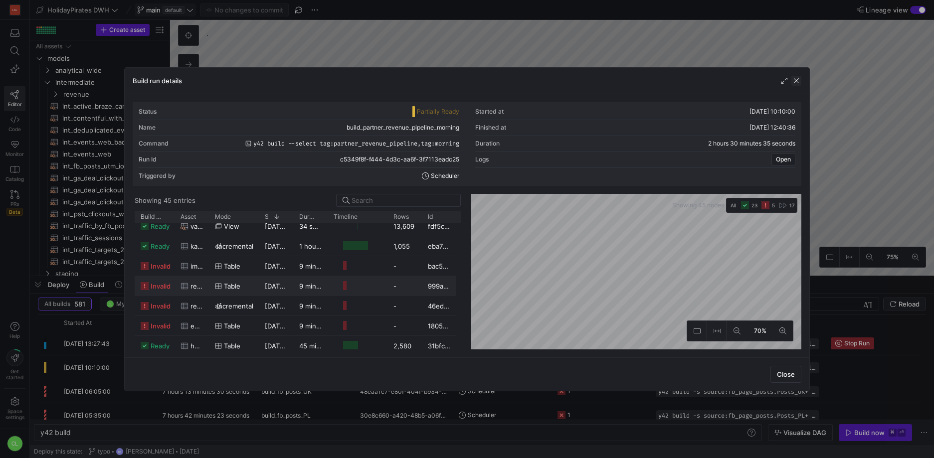
click at [799, 82] on span "button" at bounding box center [796, 81] width 10 height 10
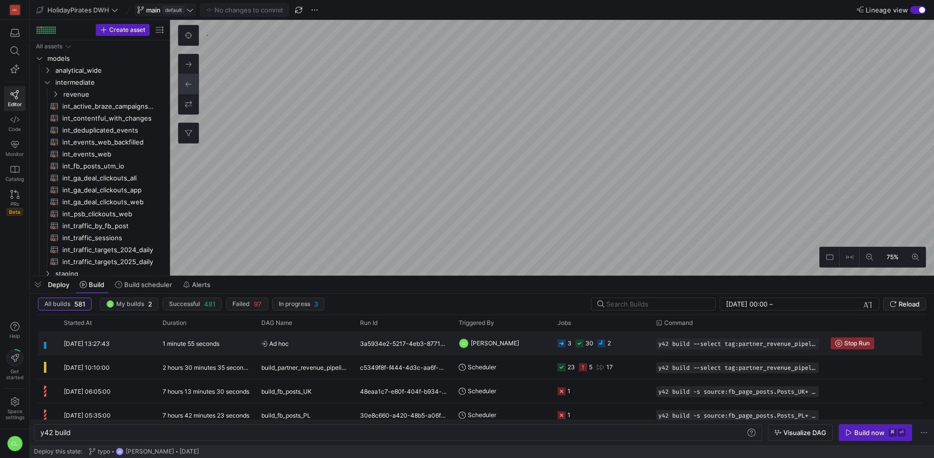
click at [624, 347] on y42-job-status-cell-renderer "3 30 2" at bounding box center [600, 343] width 87 height 22
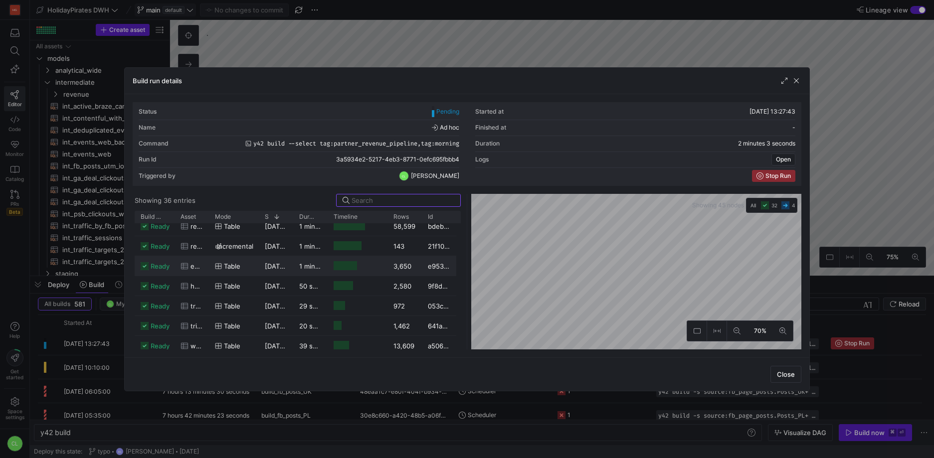
scroll to position [545, 0]
click at [794, 81] on span "button" at bounding box center [796, 81] width 10 height 10
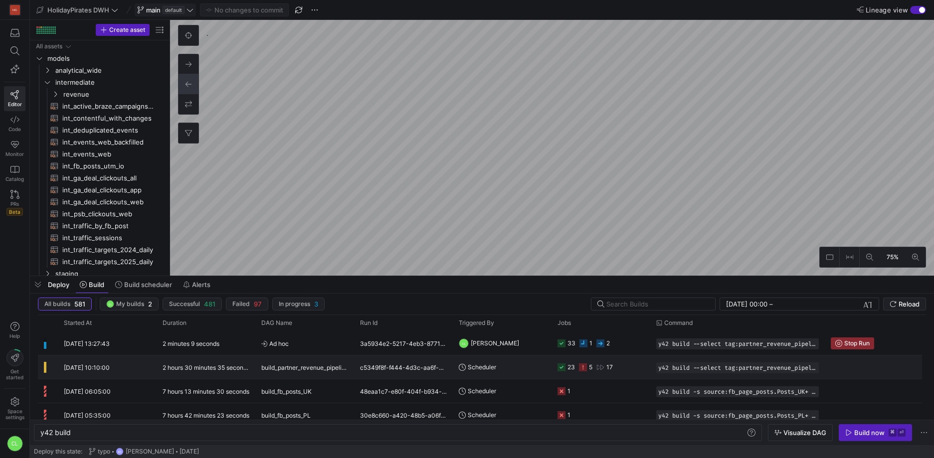
click at [626, 364] on y42-job-status-cell-renderer "23 5 17" at bounding box center [600, 367] width 87 height 22
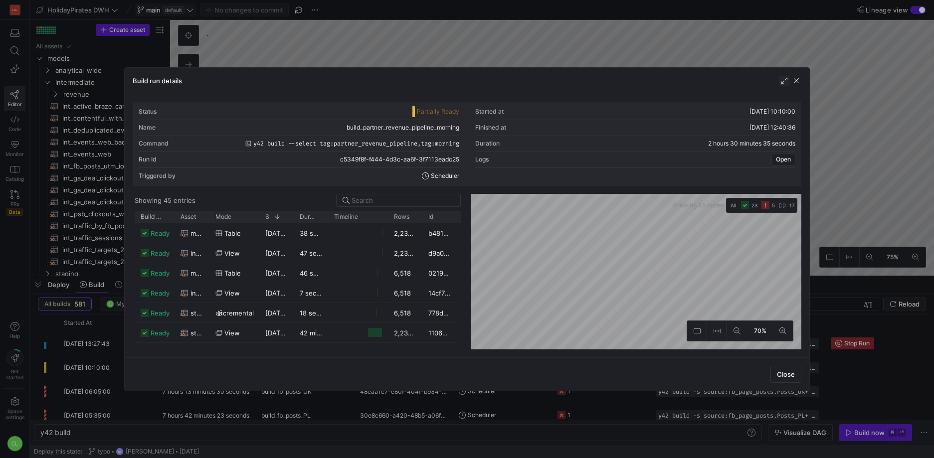
click at [785, 82] on span "button" at bounding box center [784, 81] width 10 height 10
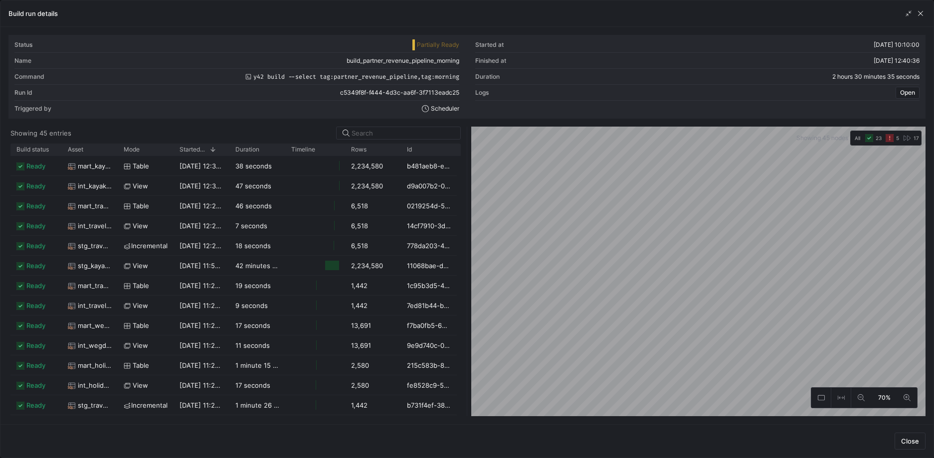
scroll to position [279, 0]
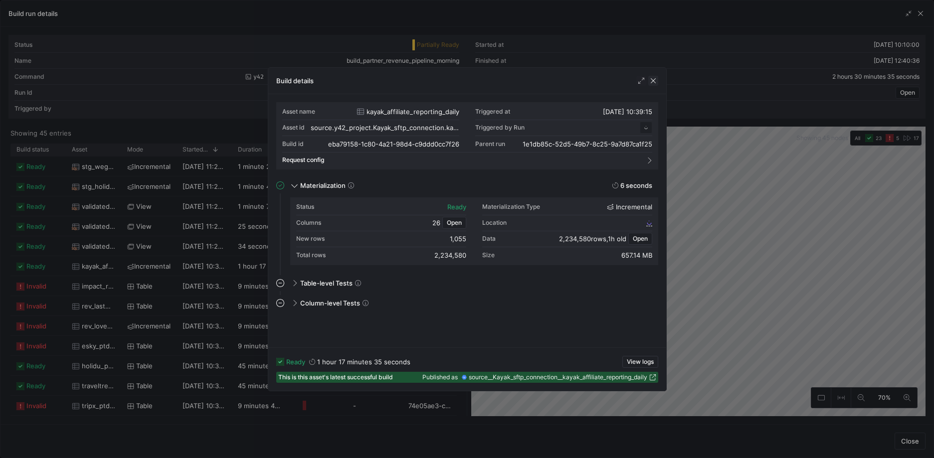
click at [654, 79] on span "button" at bounding box center [653, 81] width 10 height 10
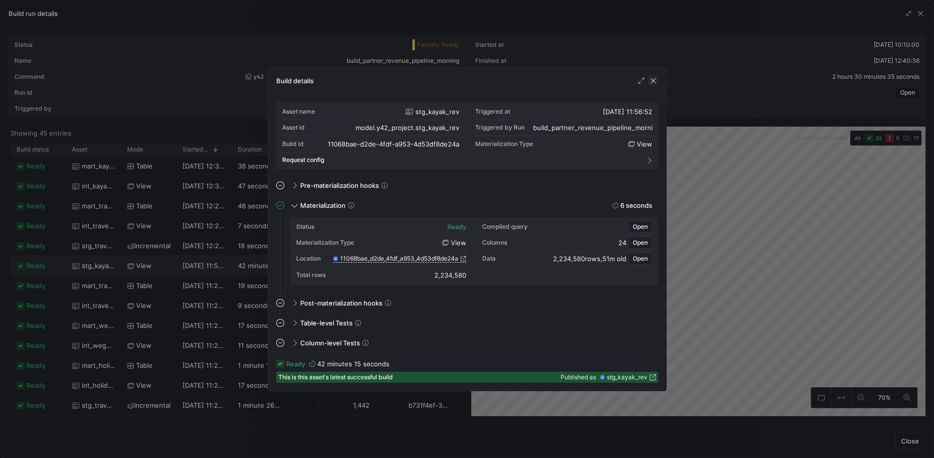
click at [650, 82] on span "button" at bounding box center [653, 81] width 10 height 10
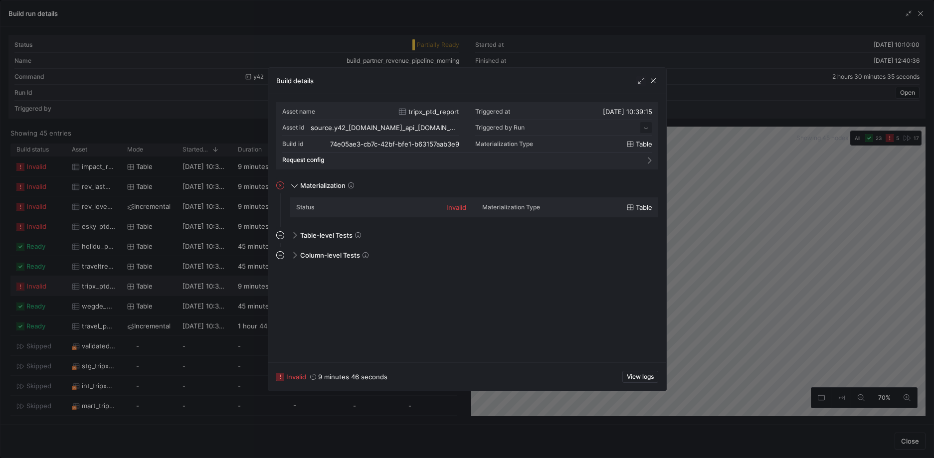
scroll to position [90, 0]
click at [646, 372] on span "button" at bounding box center [640, 376] width 35 height 11
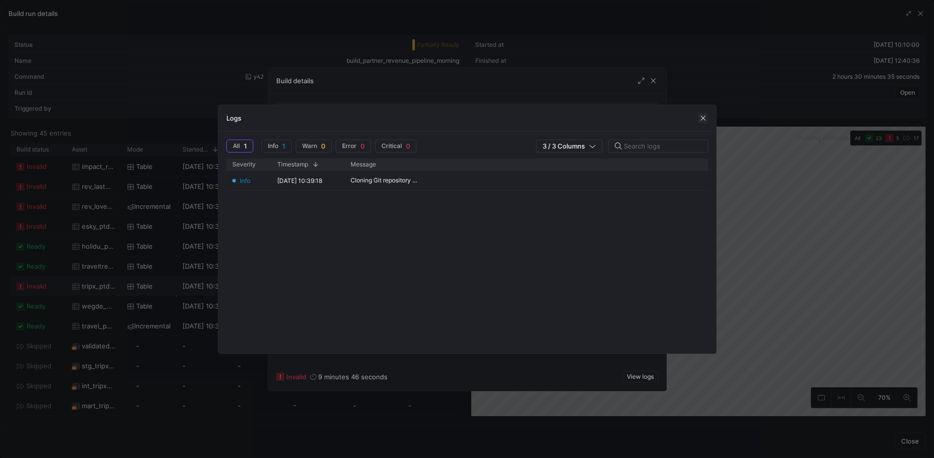
click at [706, 119] on span "button" at bounding box center [703, 118] width 10 height 10
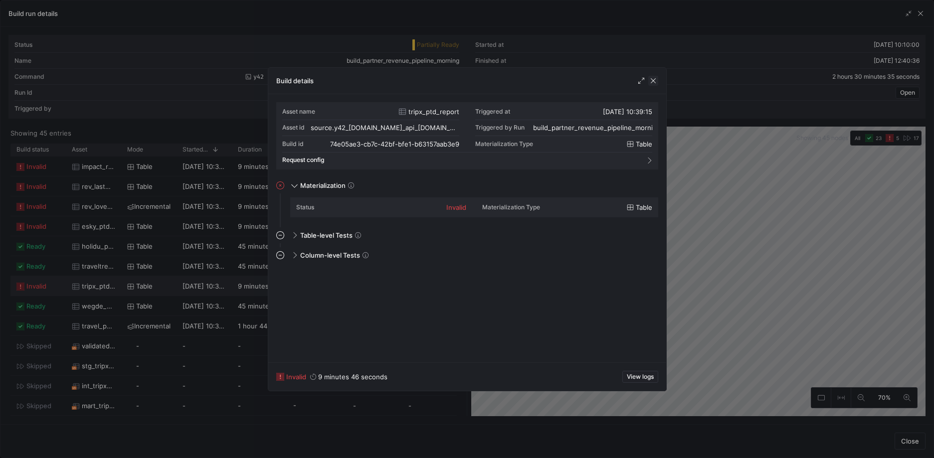
click at [651, 80] on span "button" at bounding box center [653, 81] width 10 height 10
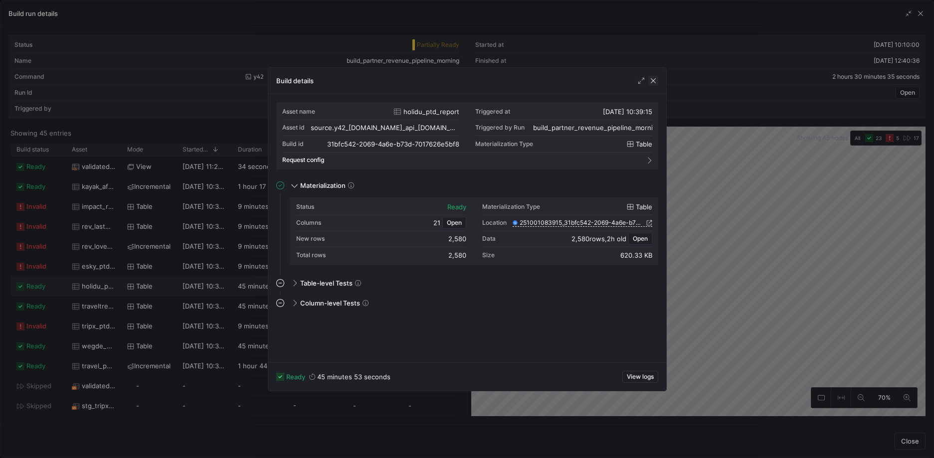
click at [651, 80] on span "button" at bounding box center [653, 81] width 10 height 10
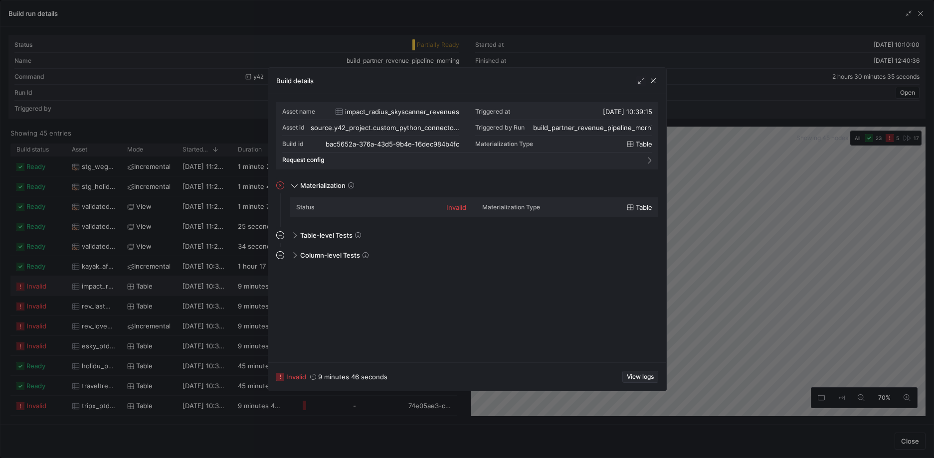
click at [642, 376] on span "View logs" at bounding box center [640, 376] width 27 height 7
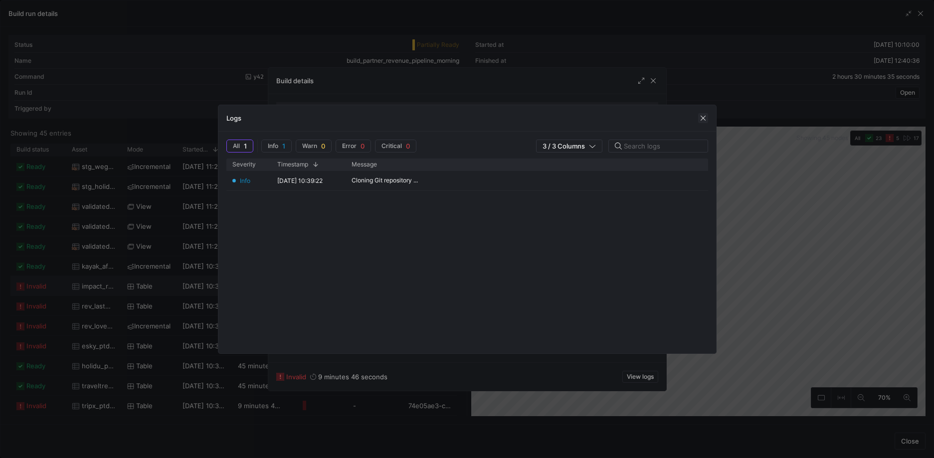
click at [705, 115] on span "button" at bounding box center [703, 118] width 10 height 10
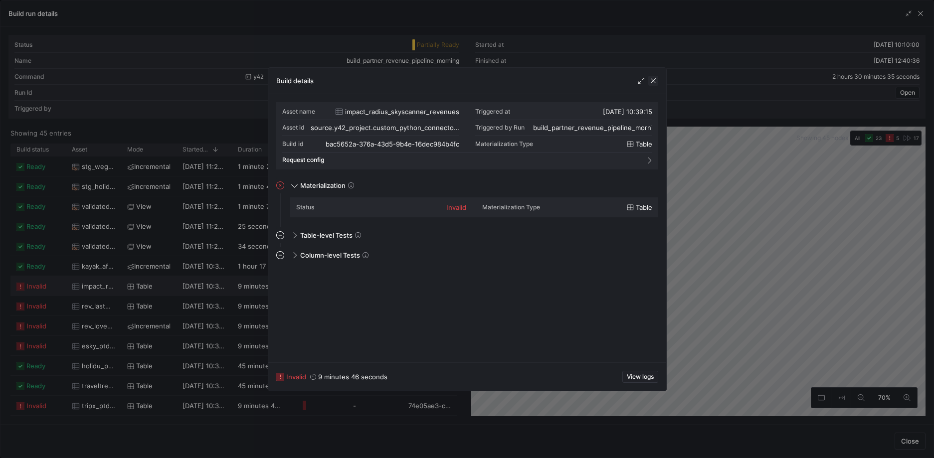
click at [653, 79] on span "button" at bounding box center [653, 81] width 10 height 10
click at [637, 376] on span "View logs" at bounding box center [640, 376] width 27 height 7
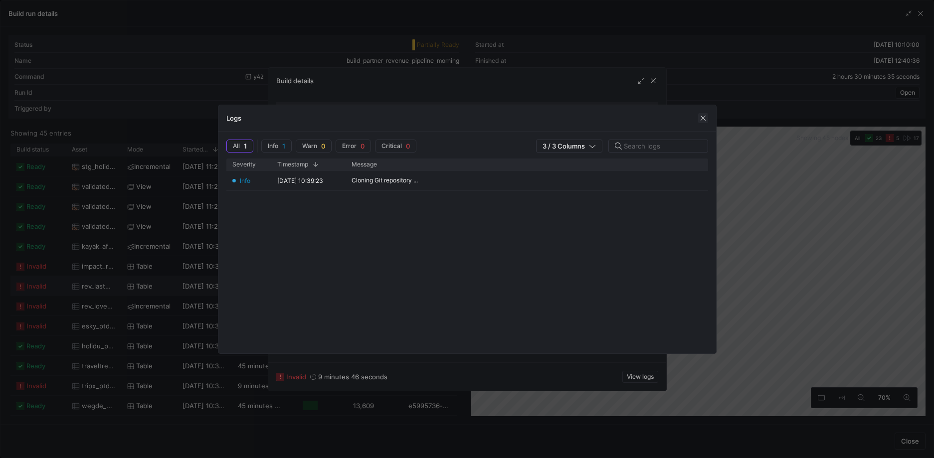
click at [703, 118] on span "button" at bounding box center [703, 118] width 10 height 10
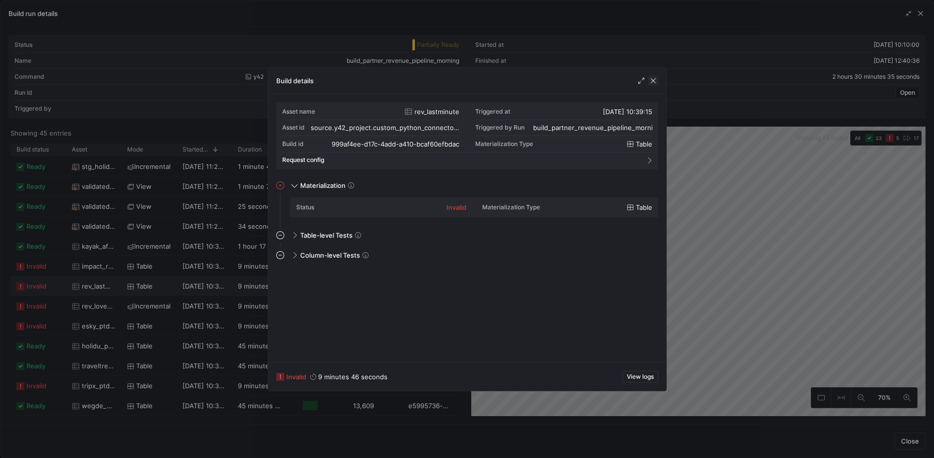
click at [649, 81] on span "button" at bounding box center [653, 81] width 10 height 10
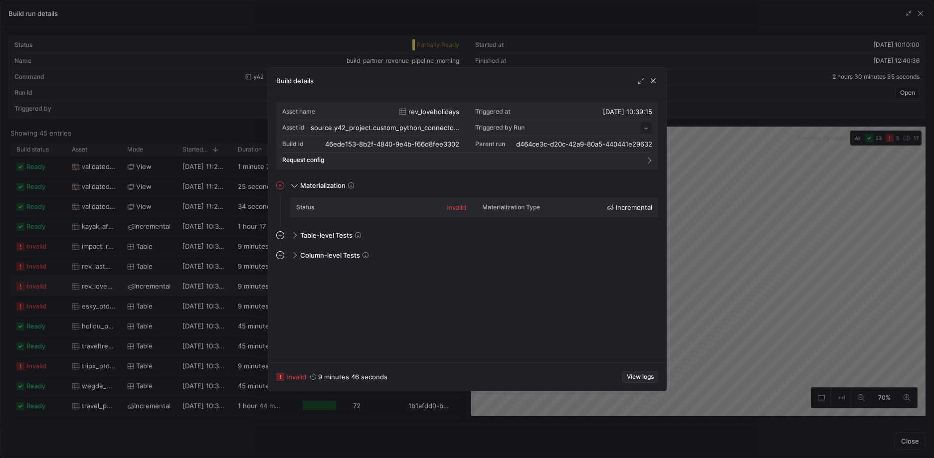
click at [636, 379] on span "View logs" at bounding box center [640, 376] width 27 height 7
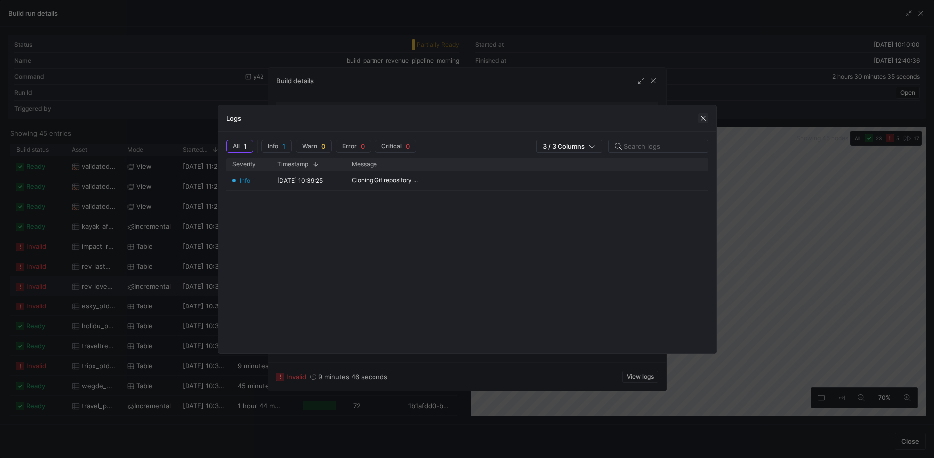
click at [706, 115] on span "button" at bounding box center [703, 118] width 10 height 10
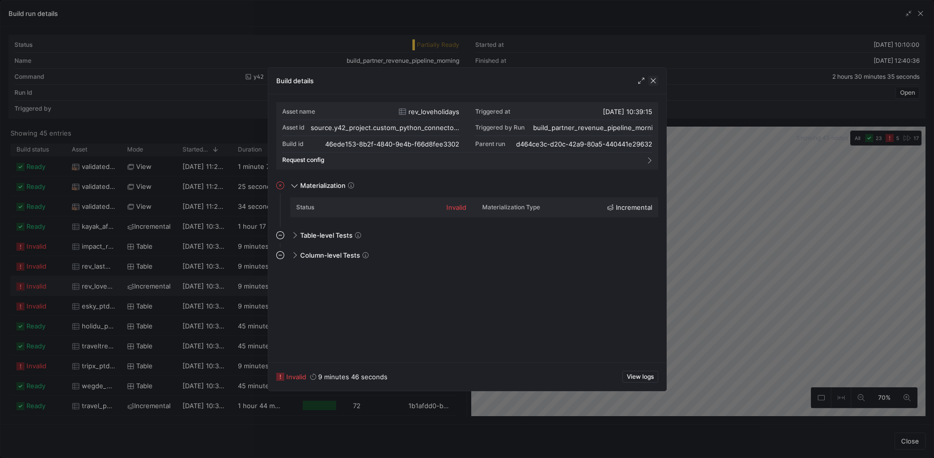
click at [653, 84] on span "button" at bounding box center [653, 81] width 10 height 10
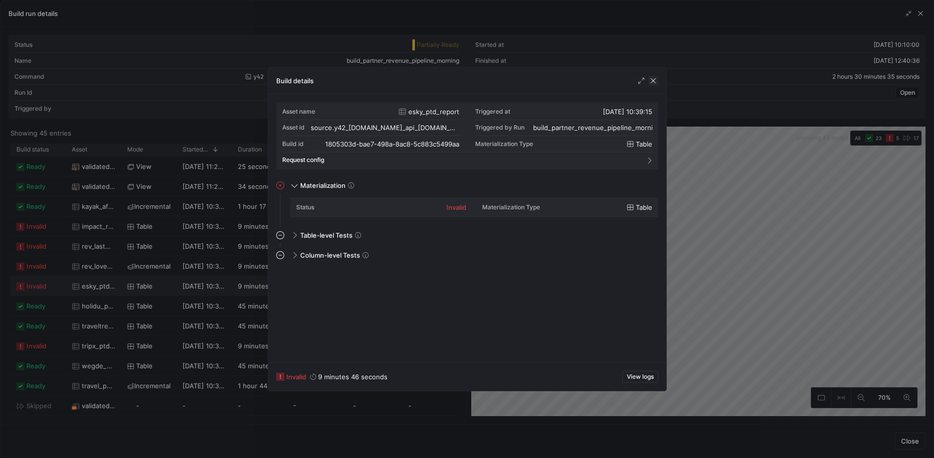
click at [650, 80] on span "button" at bounding box center [653, 81] width 10 height 10
click at [643, 375] on span "View logs" at bounding box center [640, 376] width 27 height 7
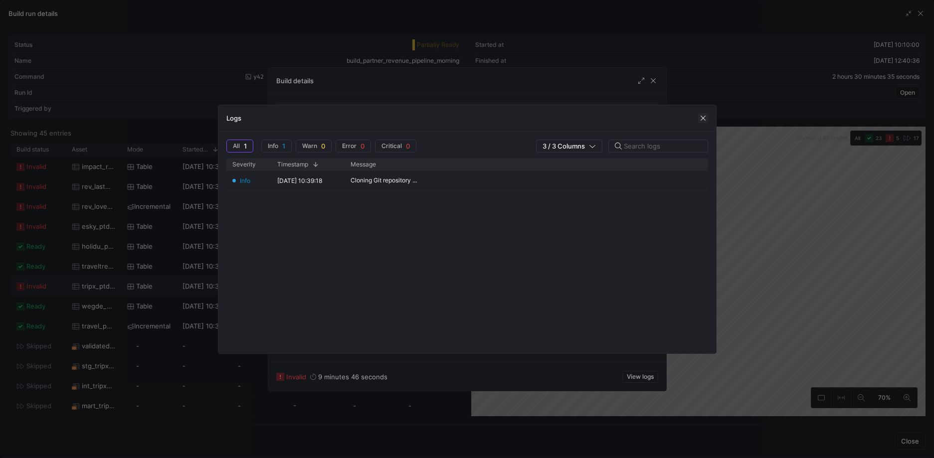
click at [702, 121] on span "button" at bounding box center [703, 118] width 10 height 10
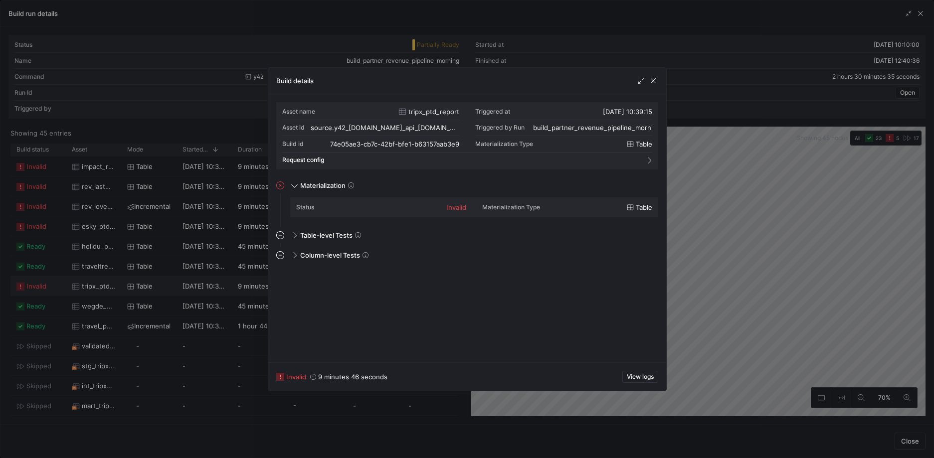
click at [655, 81] on span "button" at bounding box center [653, 81] width 10 height 10
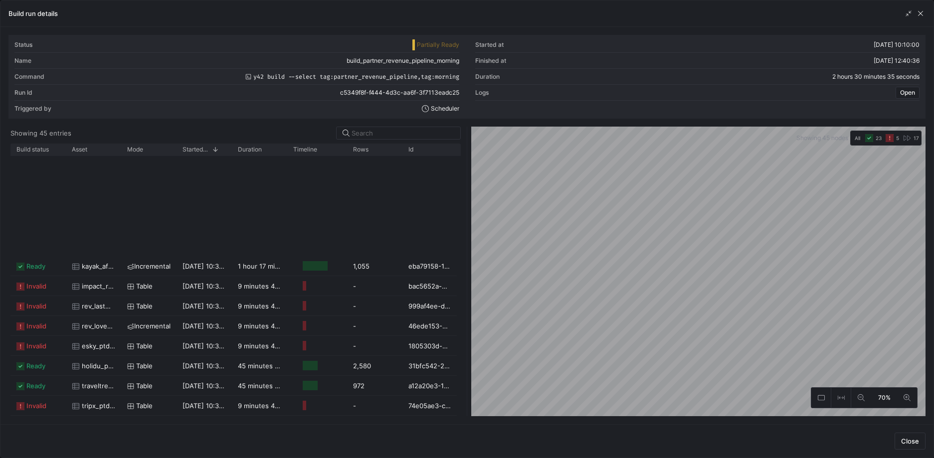
scroll to position [578, 0]
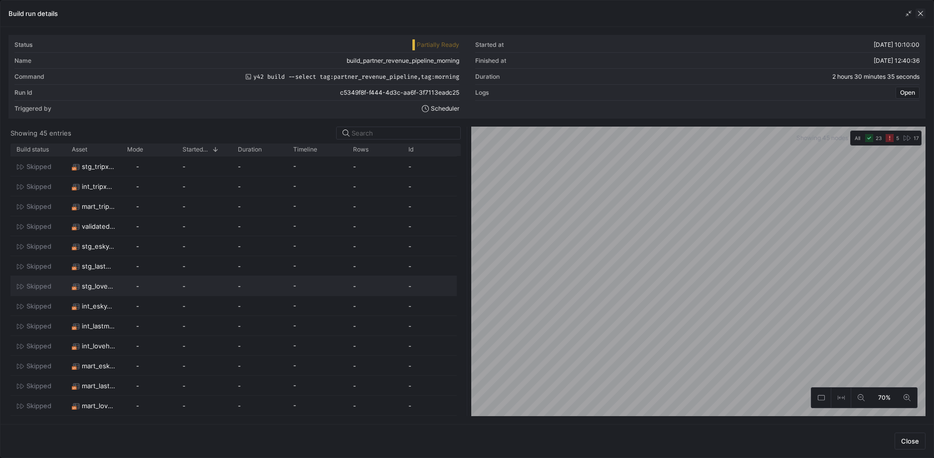
click at [919, 14] on span "button" at bounding box center [920, 13] width 10 height 10
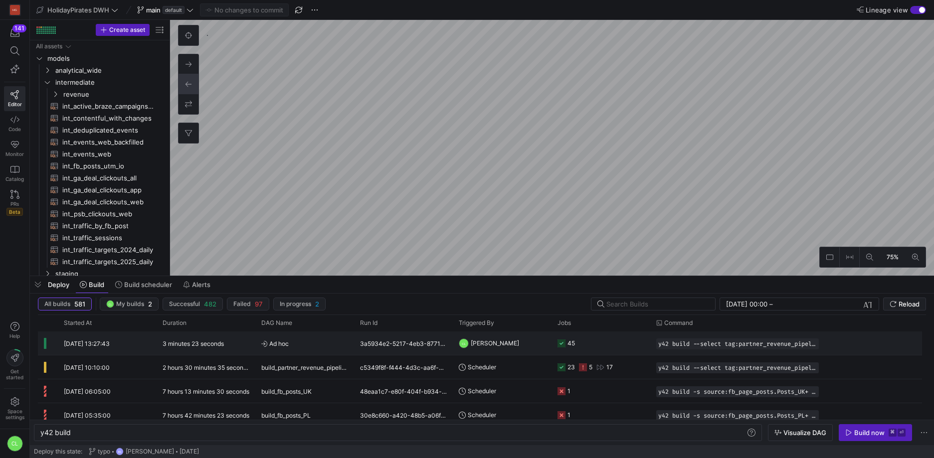
click at [623, 347] on y42-job-status-cell-renderer "45" at bounding box center [600, 343] width 87 height 22
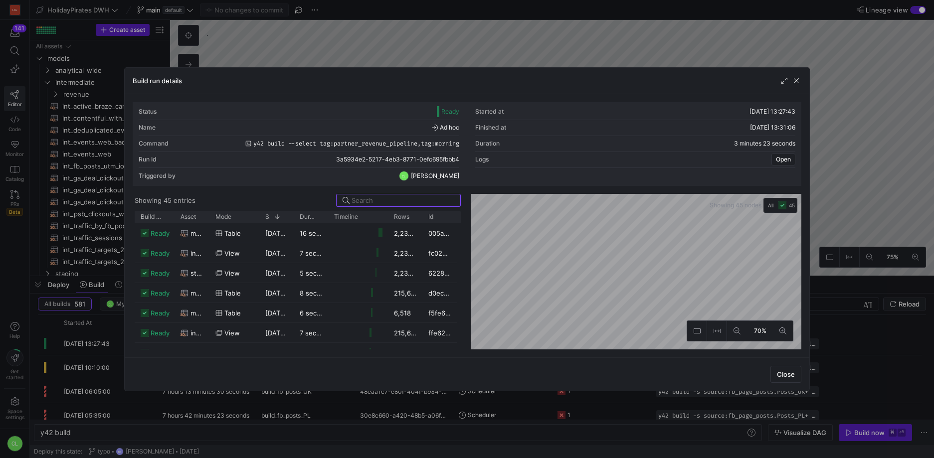
scroll to position [506, 0]
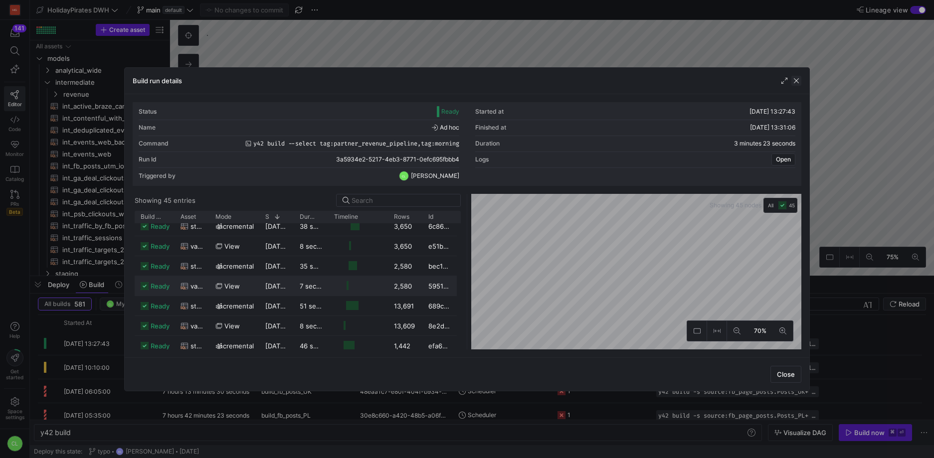
click at [795, 82] on span "button" at bounding box center [796, 81] width 10 height 10
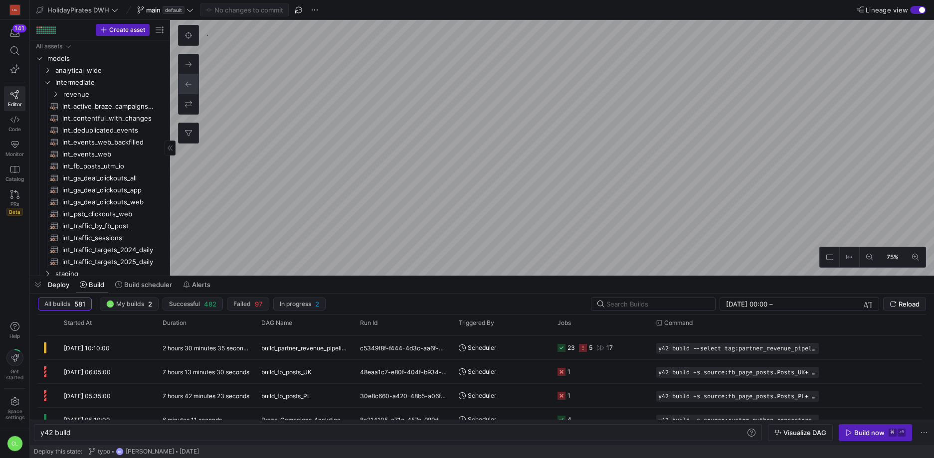
scroll to position [0, 0]
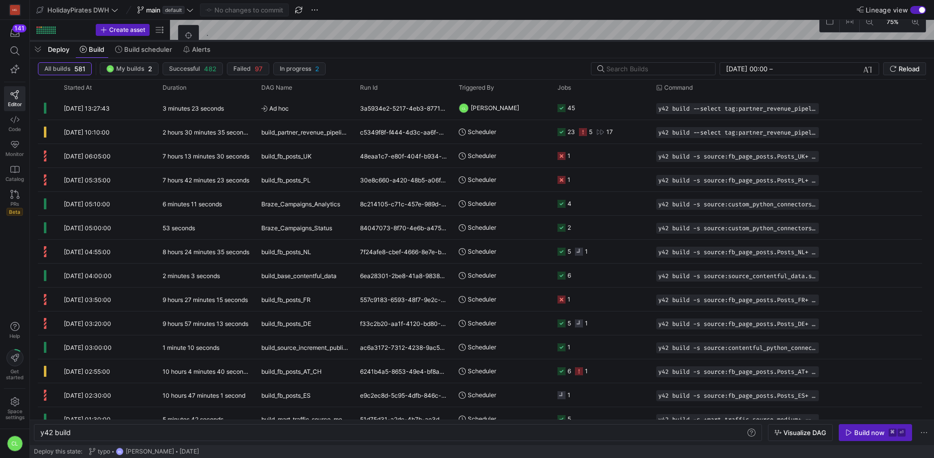
drag, startPoint x: 298, startPoint y: 276, endPoint x: 309, endPoint y: 41, distance: 235.6
click at [309, 41] on div at bounding box center [482, 41] width 904 height 4
click at [196, 10] on div "HolidayPirates DWH main default No changes to commit" at bounding box center [181, 9] width 295 height 13
click at [194, 11] on span at bounding box center [165, 10] width 60 height 12
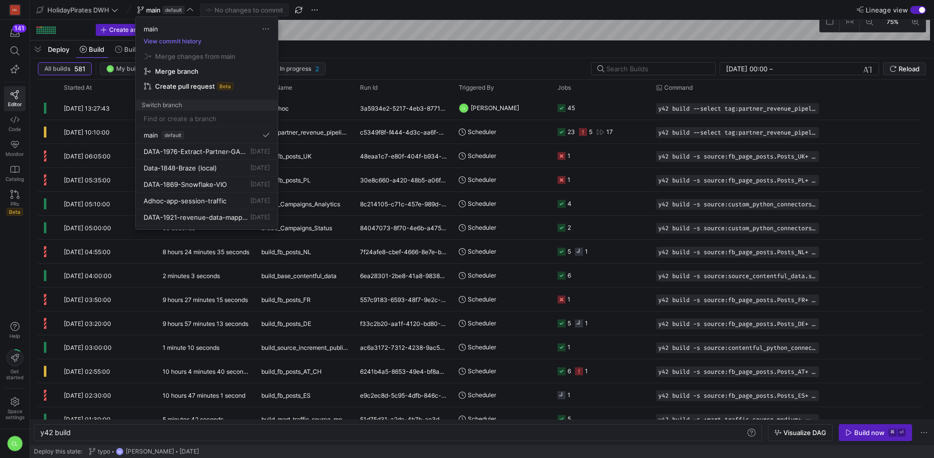
click at [339, 160] on div at bounding box center [467, 229] width 934 height 458
